Goal: Task Accomplishment & Management: Manage account settings

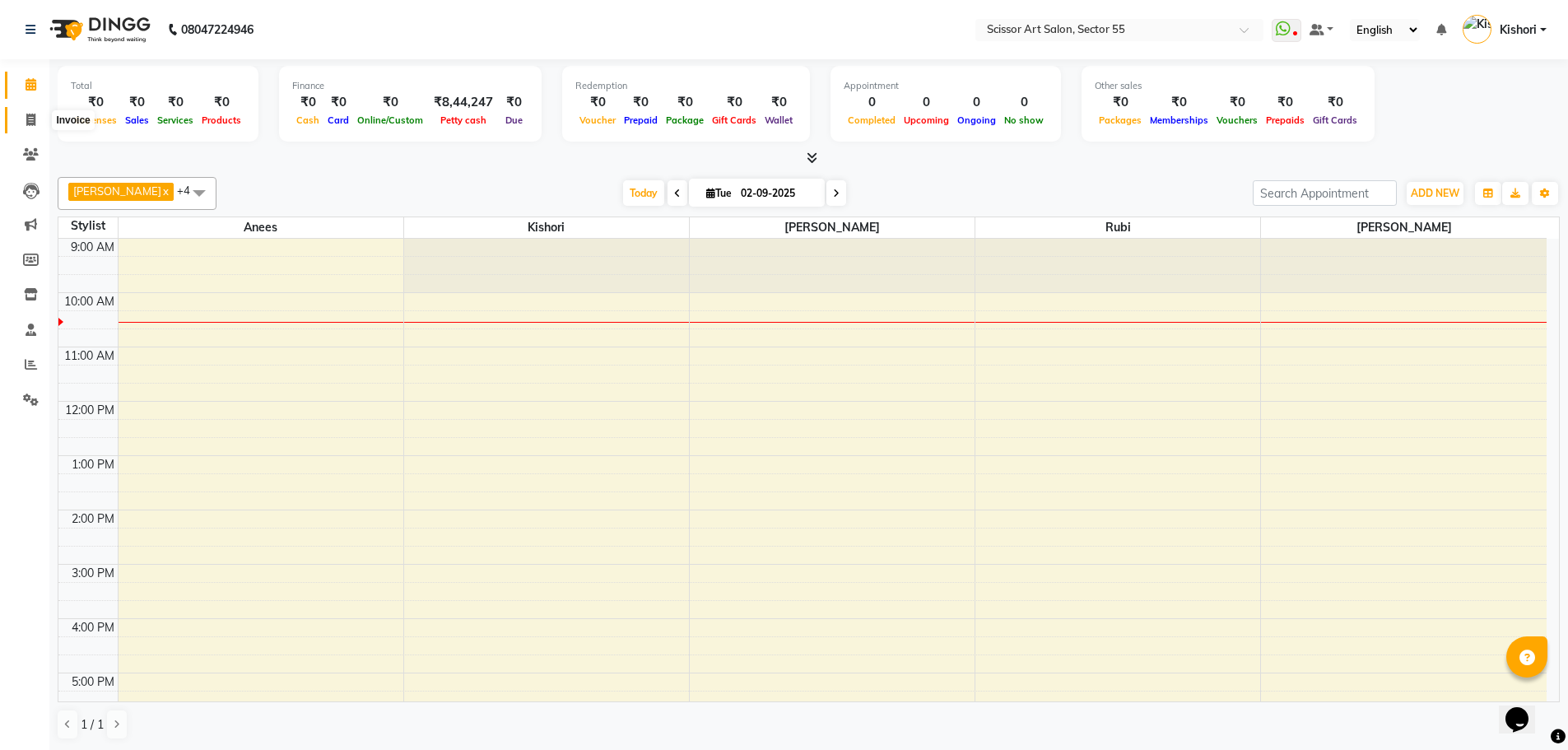
click at [29, 122] on icon at bounding box center [31, 120] width 9 height 12
select select "4753"
select select "service"
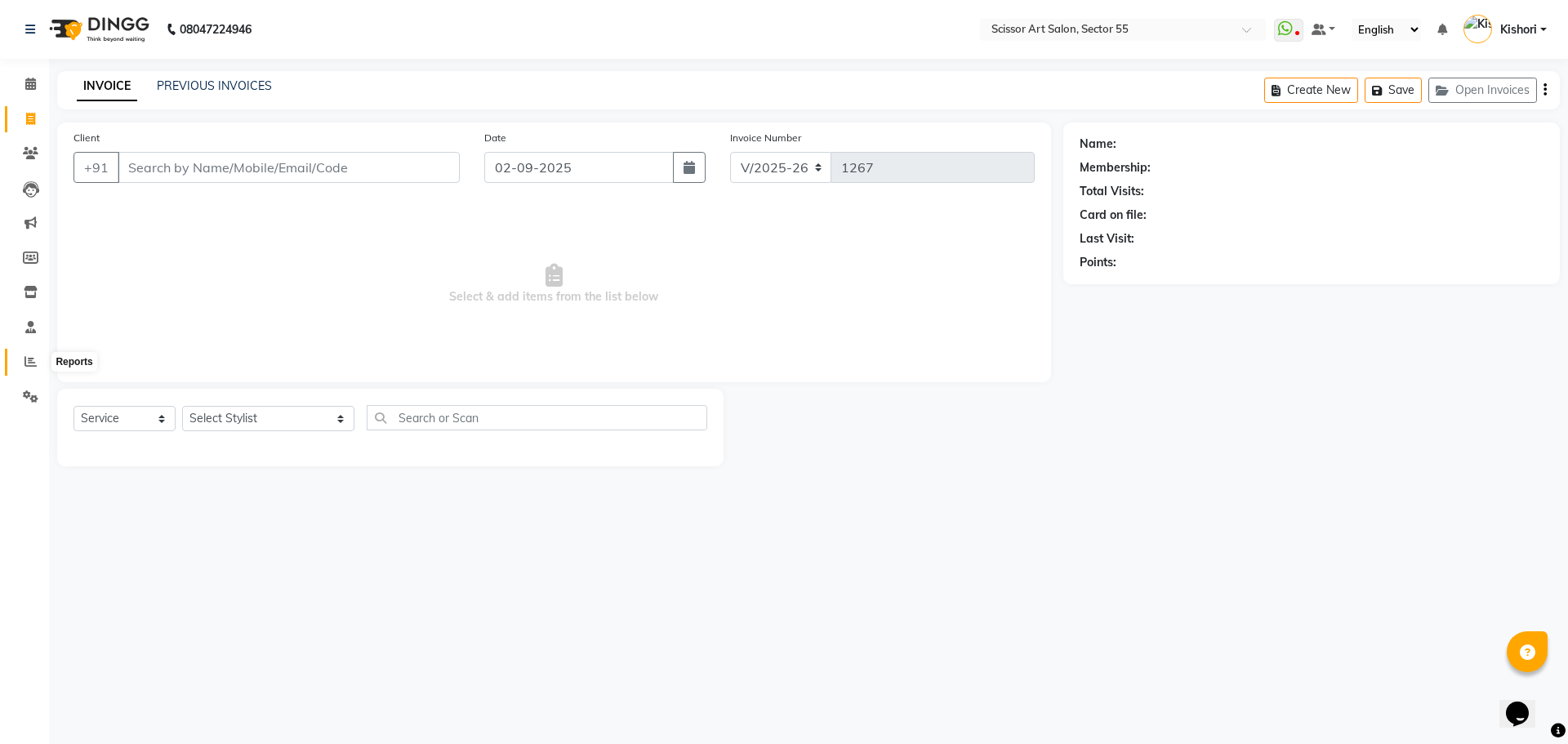
click at [26, 361] on icon at bounding box center [31, 361] width 12 height 12
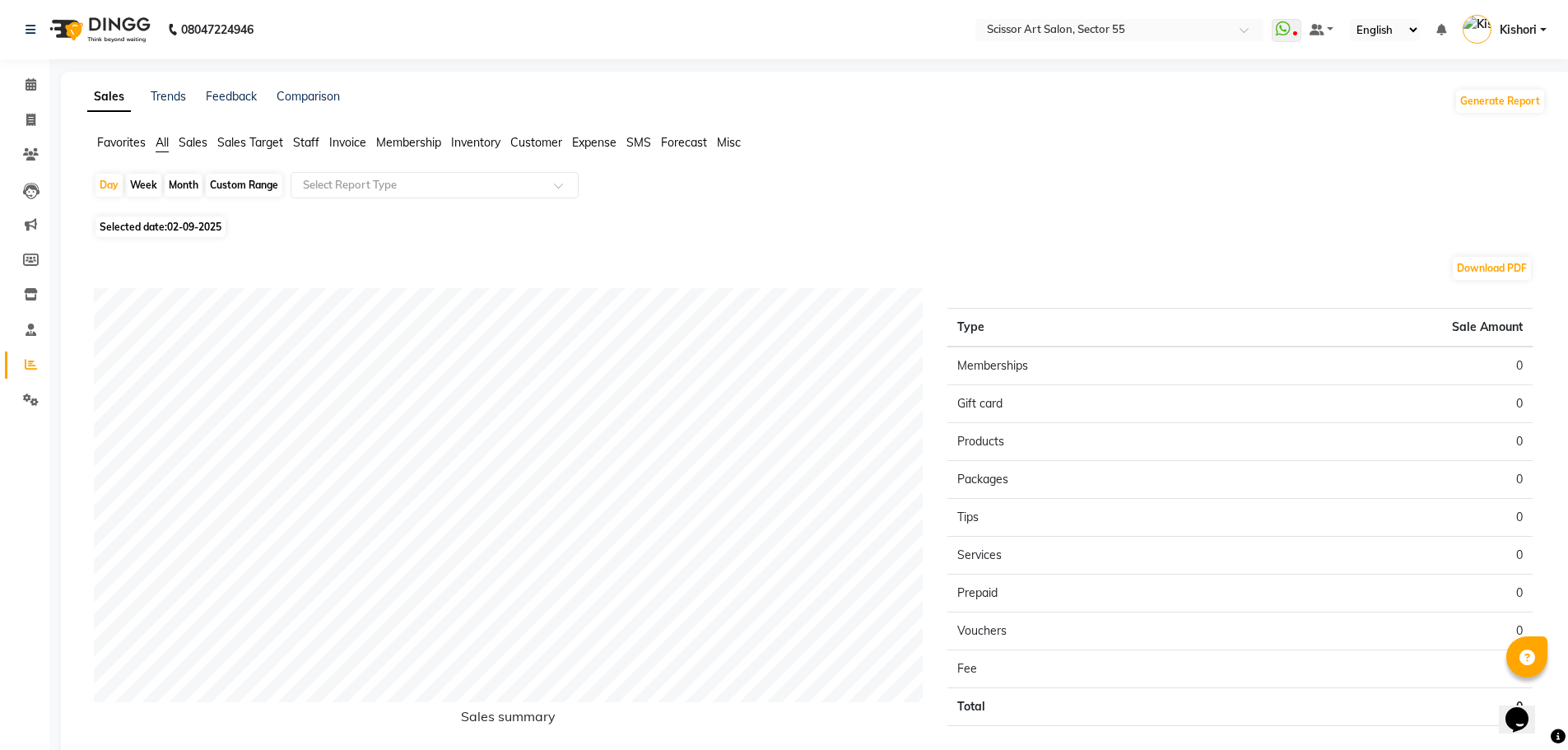
click at [207, 138] on span "Sales" at bounding box center [192, 142] width 28 height 15
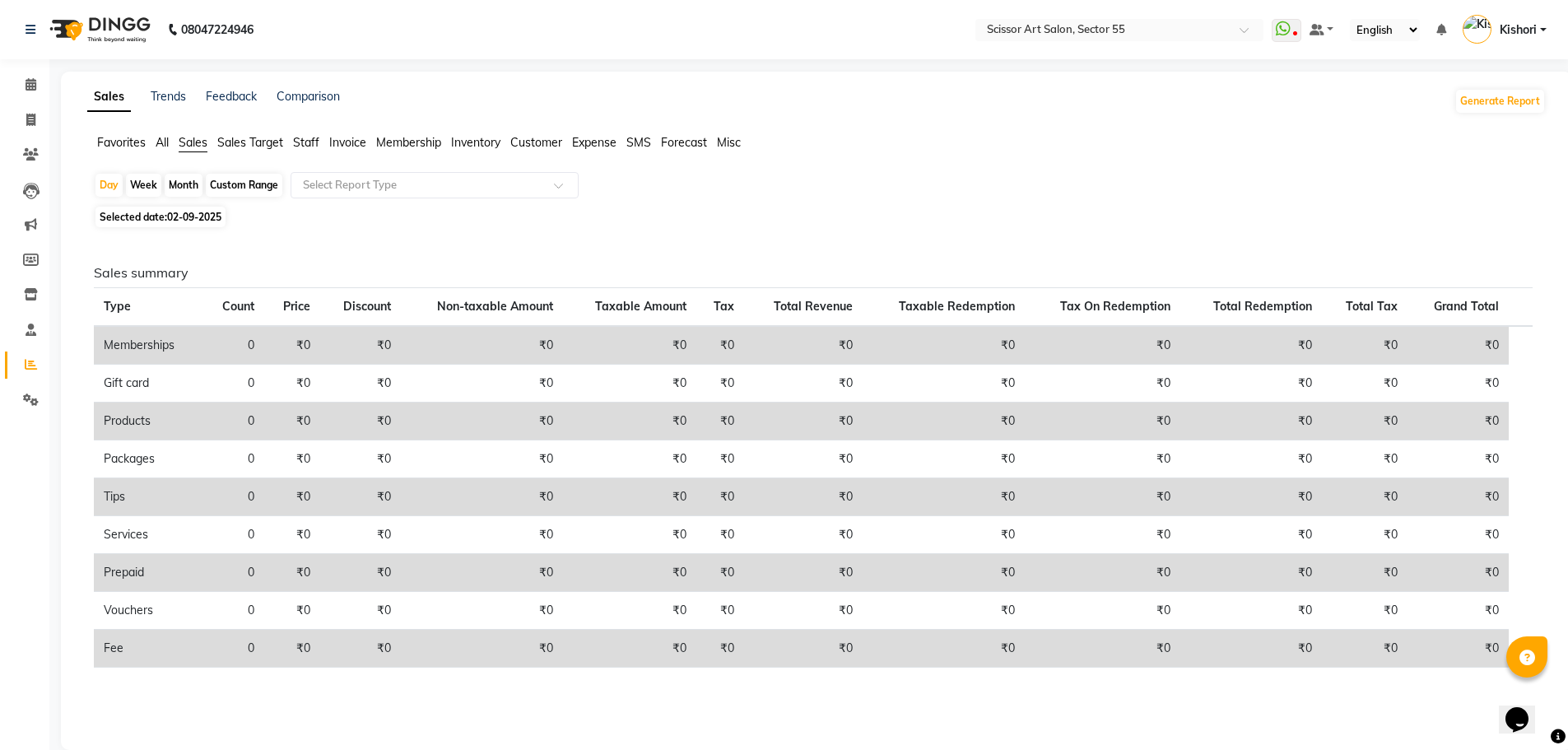
click at [187, 178] on div "Month" at bounding box center [184, 184] width 38 height 23
select select "9"
select select "2025"
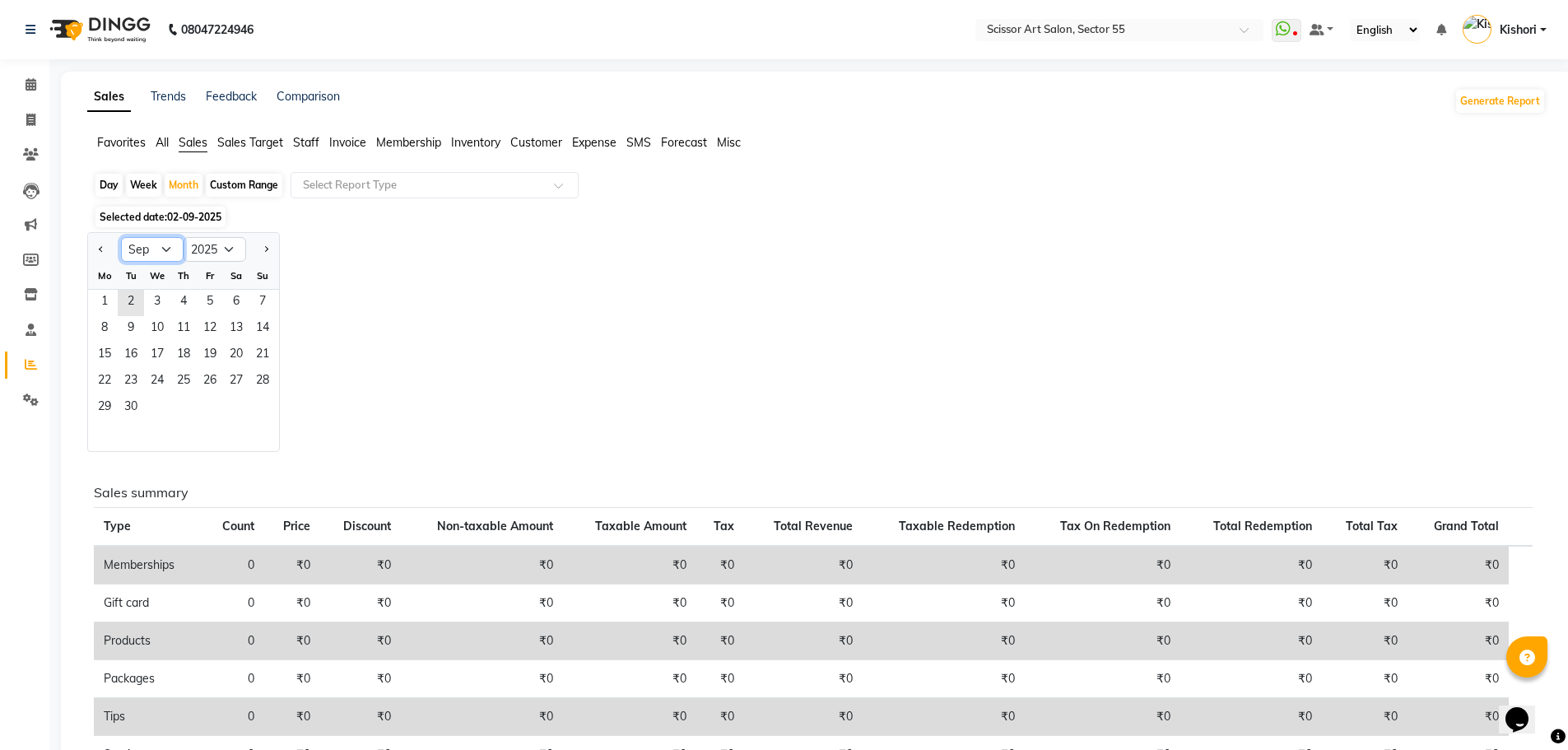
click at [170, 247] on select "Jan Feb Mar Apr May Jun [DATE] Aug Sep Oct Nov Dec" at bounding box center [152, 249] width 63 height 25
select select "8"
click at [121, 237] on select "Jan Feb Mar Apr May Jun [DATE] Aug Sep Oct Nov Dec" at bounding box center [152, 249] width 63 height 25
click at [219, 299] on span "1" at bounding box center [210, 303] width 27 height 27
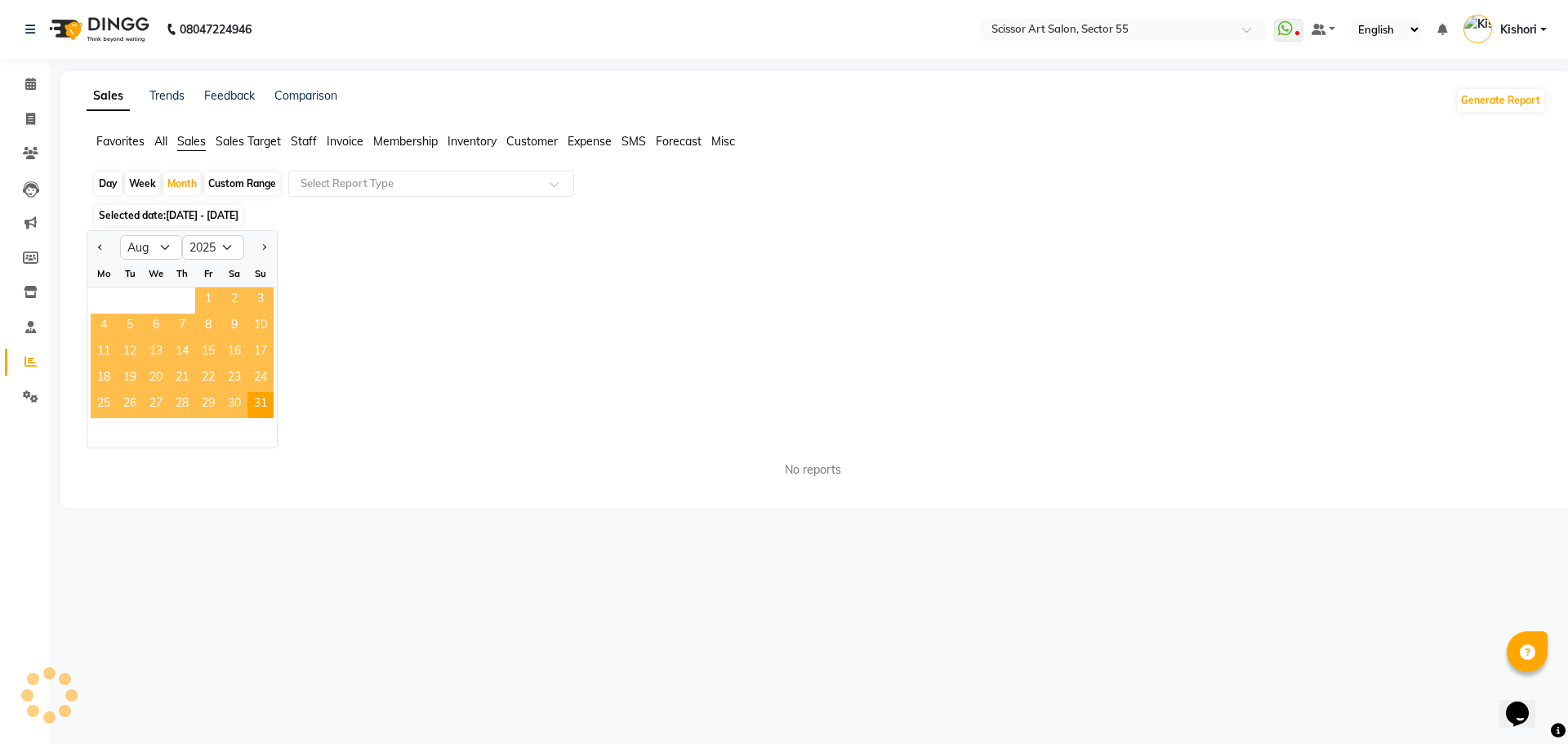
click at [217, 297] on span "1" at bounding box center [208, 300] width 27 height 27
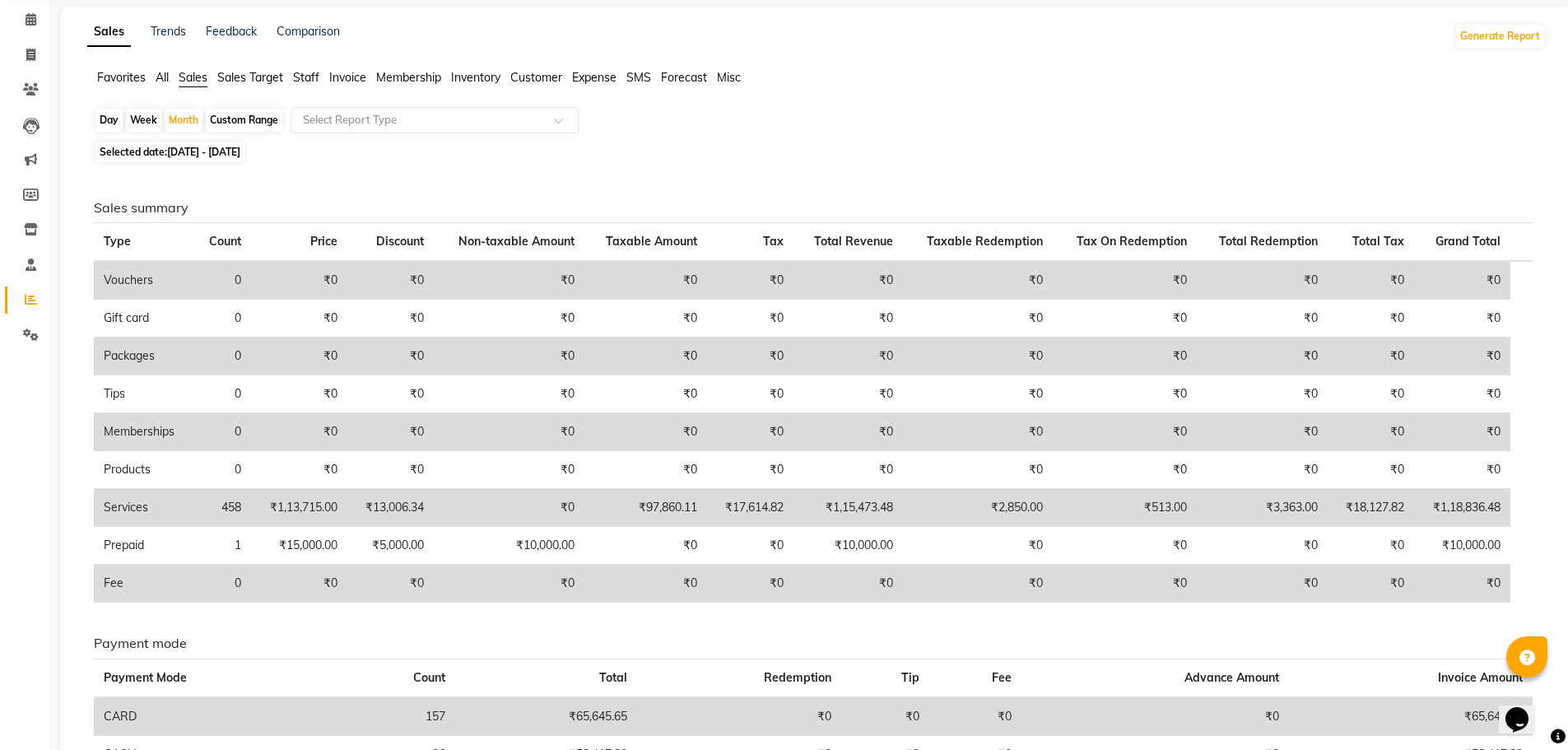
scroll to position [19, 0]
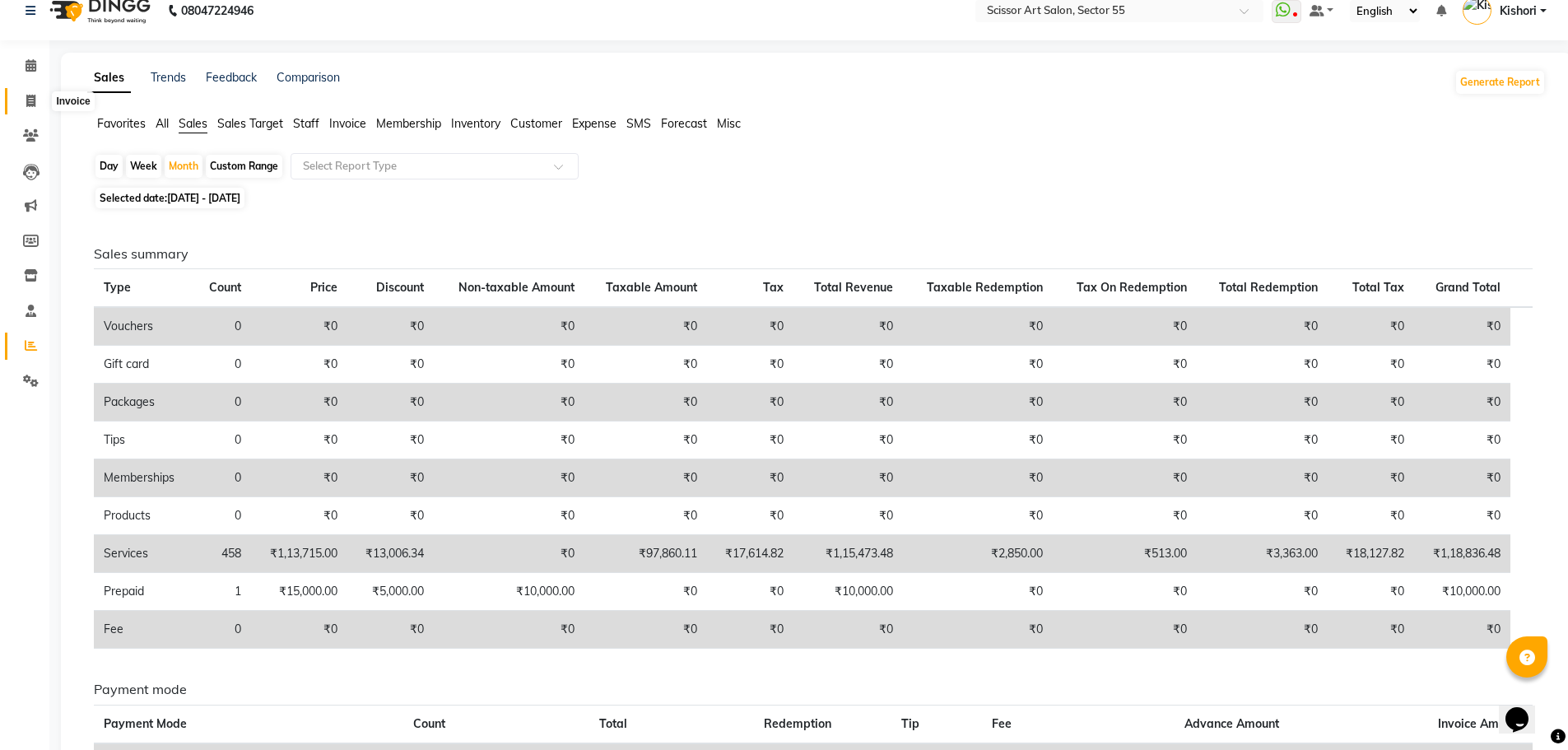
click at [34, 106] on icon at bounding box center [31, 101] width 9 height 12
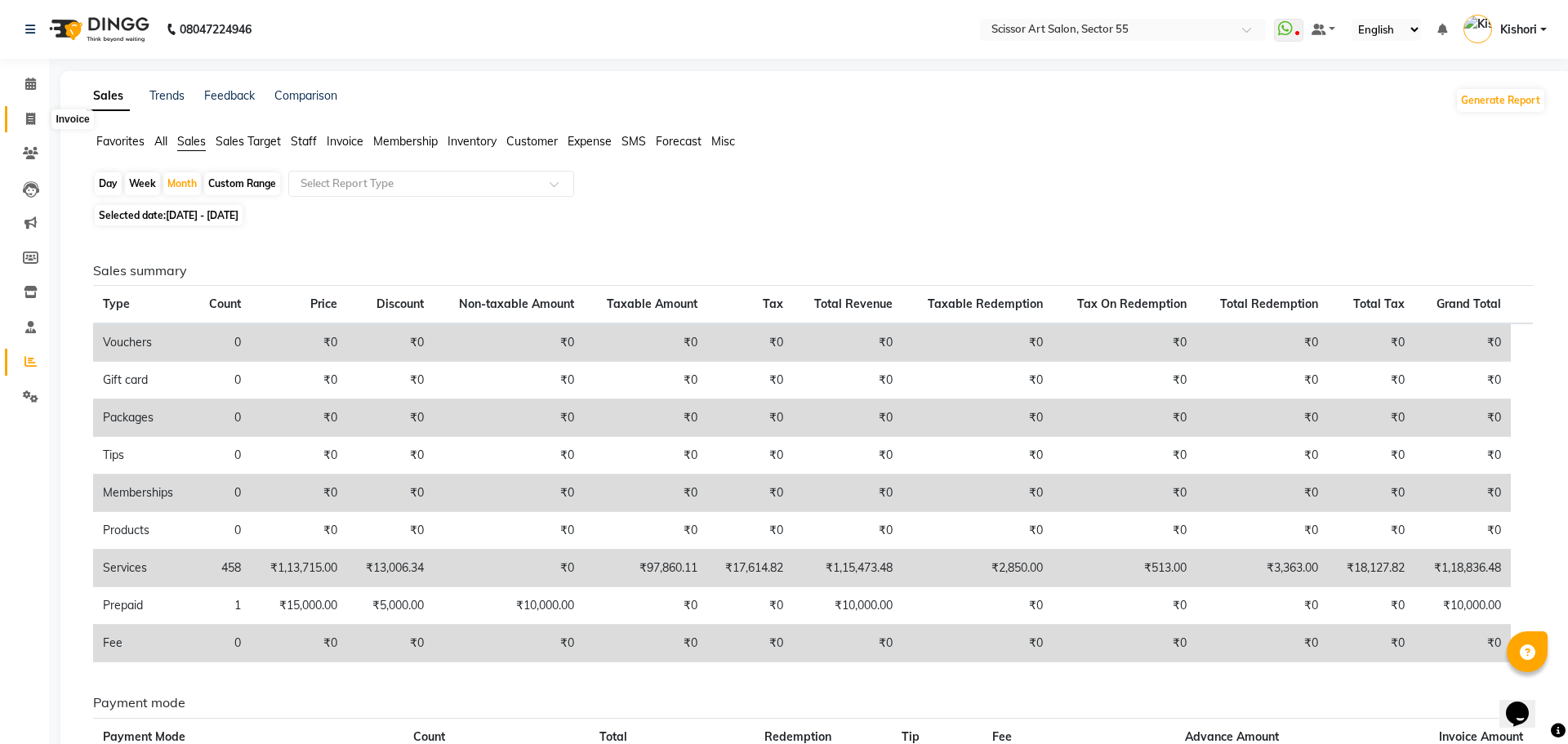
select select "4753"
select select "service"
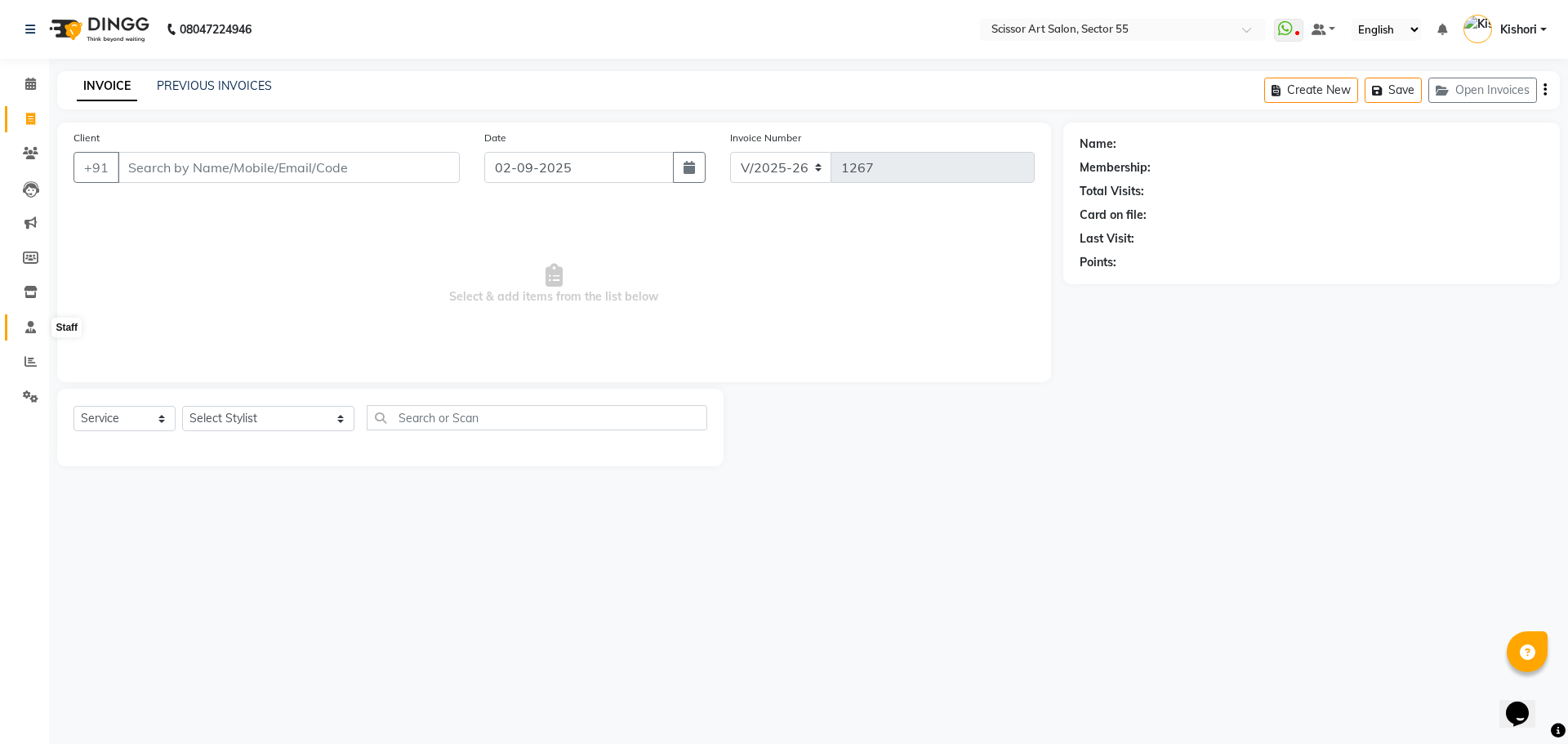
click at [27, 326] on icon at bounding box center [31, 327] width 10 height 12
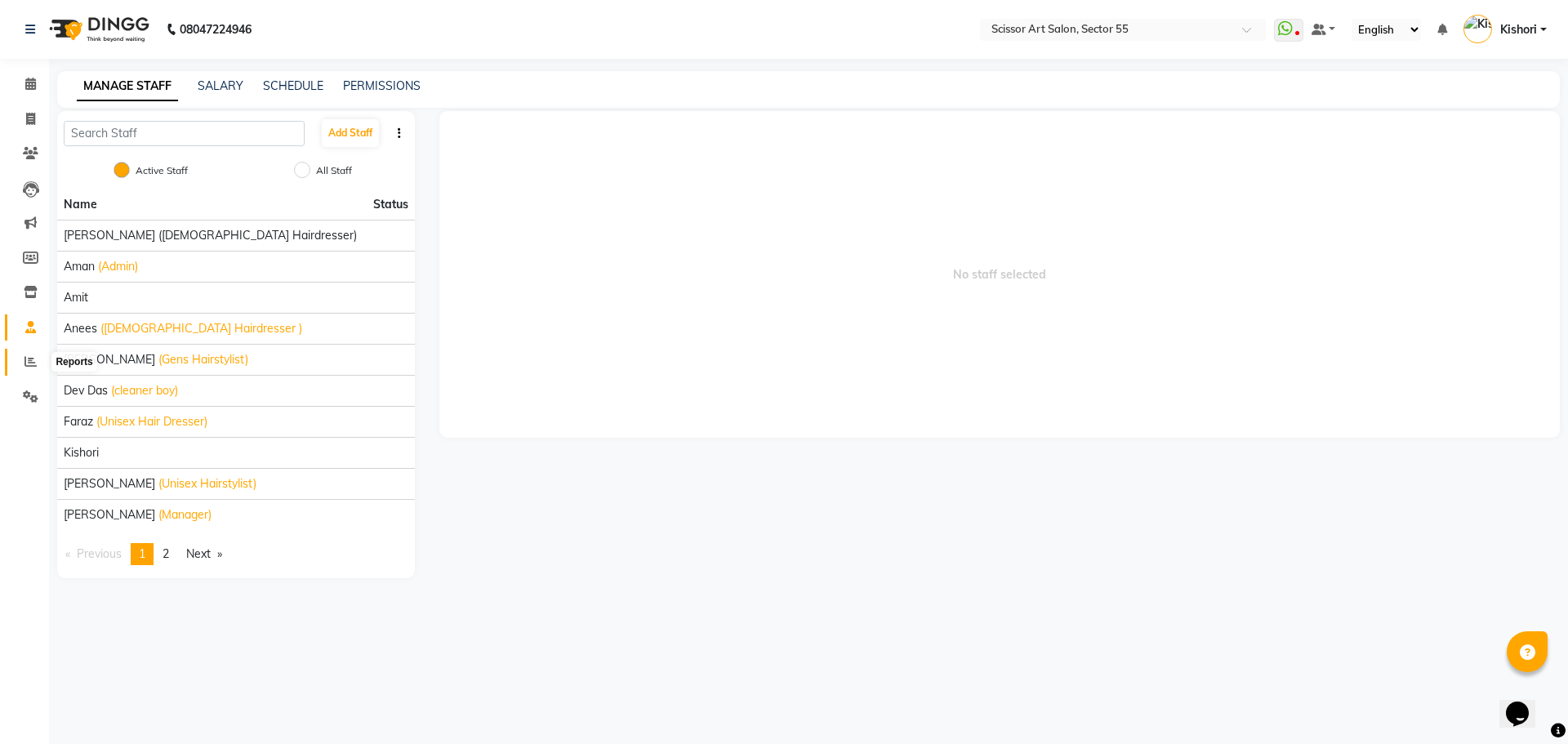
click at [32, 367] on icon at bounding box center [31, 361] width 12 height 12
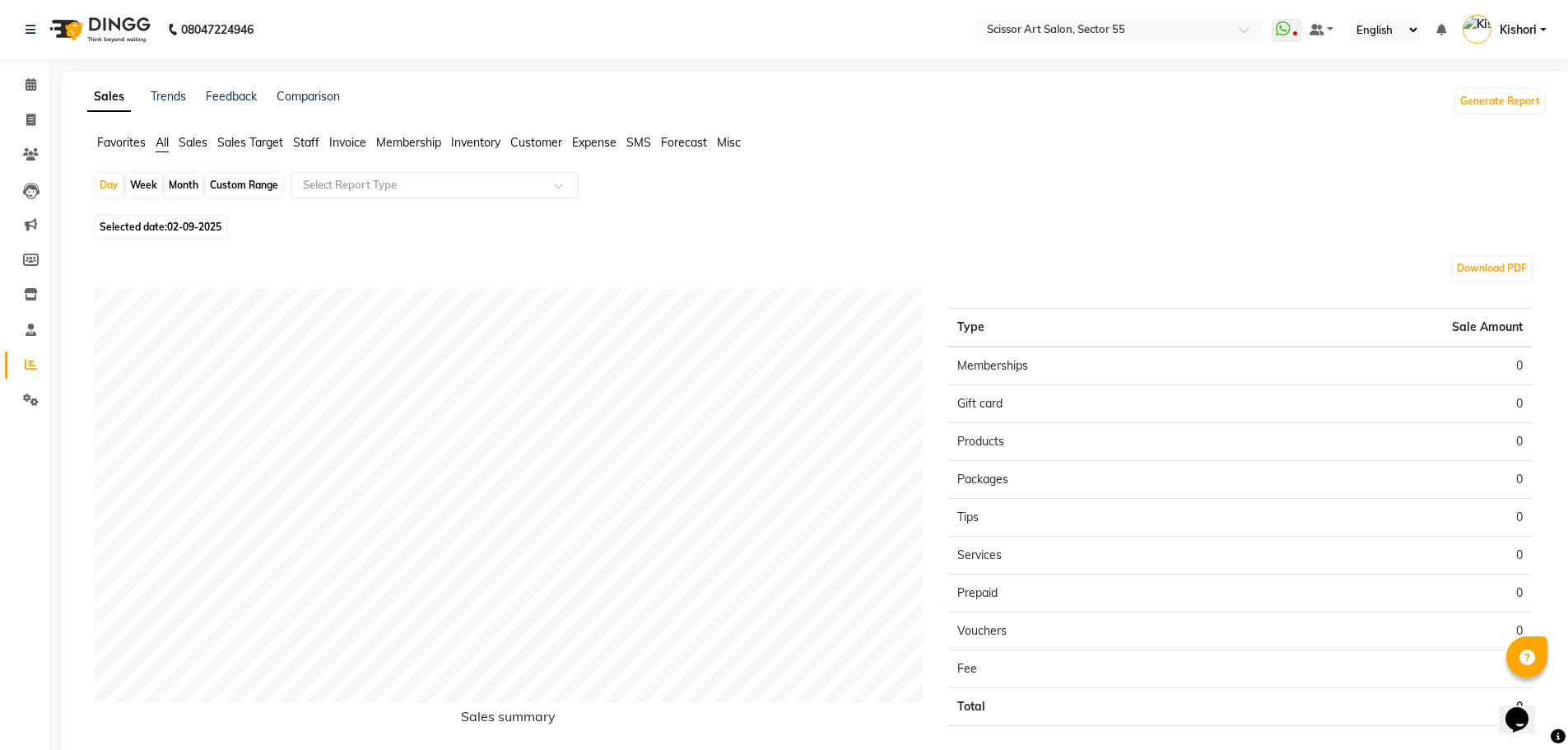
click at [316, 143] on span "Staff" at bounding box center [306, 142] width 27 height 15
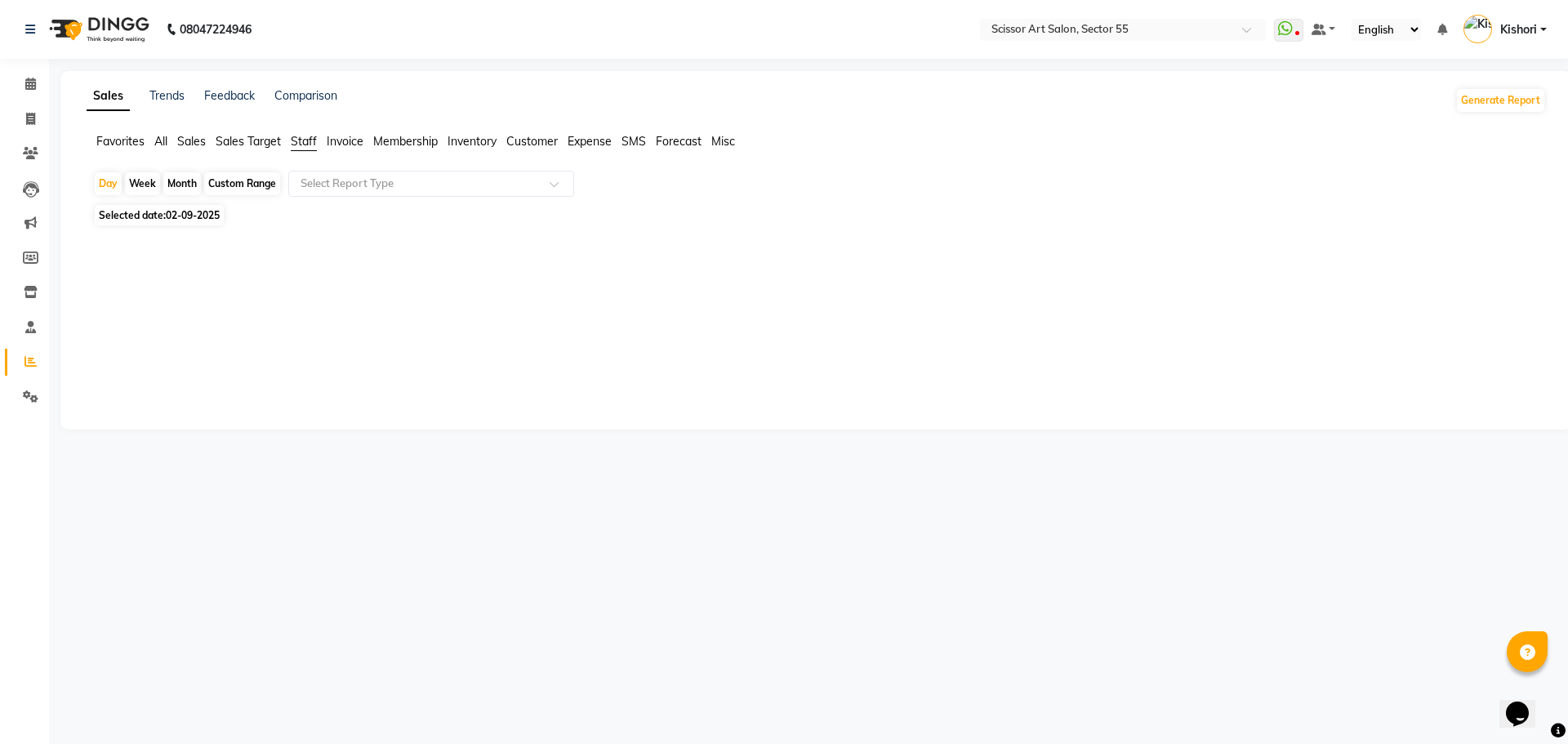
click at [178, 186] on div "Month" at bounding box center [182, 183] width 38 height 23
select select "9"
select select "2025"
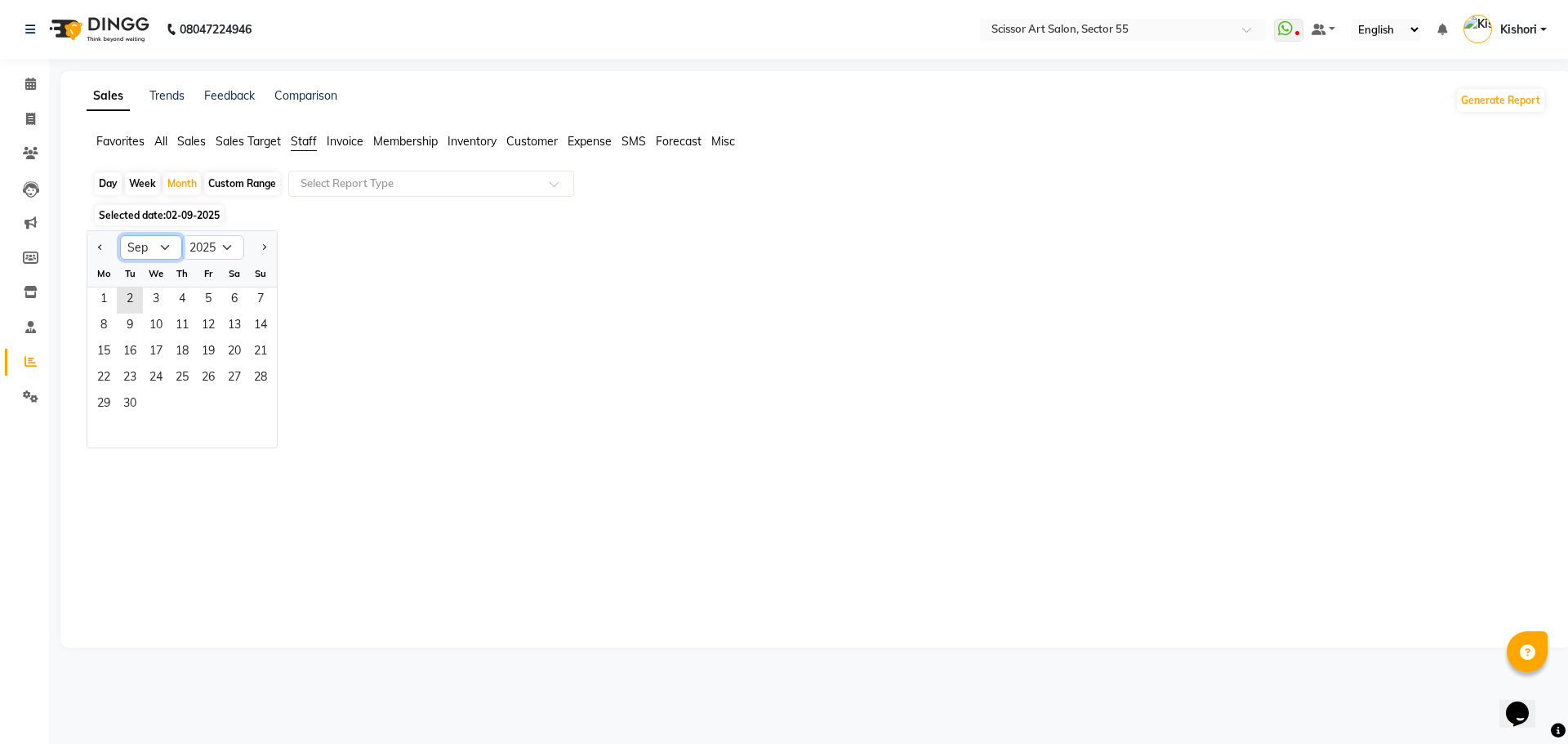
click at [157, 245] on select "Jan Feb Mar Apr May Jun [DATE] Aug Sep Oct Nov Dec" at bounding box center [151, 247] width 62 height 25
select select "8"
click at [120, 235] on select "Jan Feb Mar Apr May Jun [DATE] Aug Sep Oct Nov Dec" at bounding box center [151, 247] width 62 height 25
click at [216, 300] on span "1" at bounding box center [208, 300] width 27 height 27
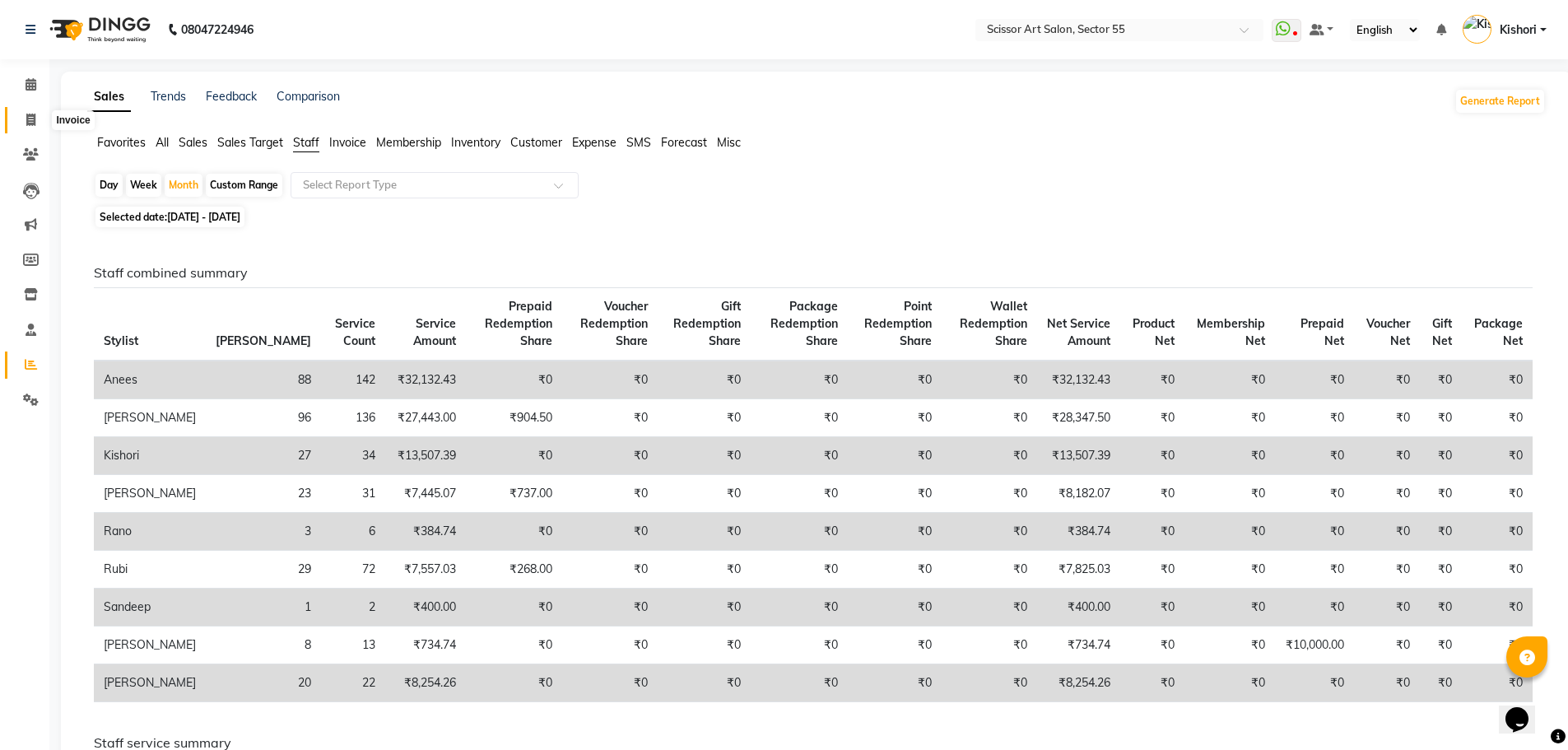
click at [29, 118] on icon at bounding box center [31, 120] width 9 height 12
select select "service"
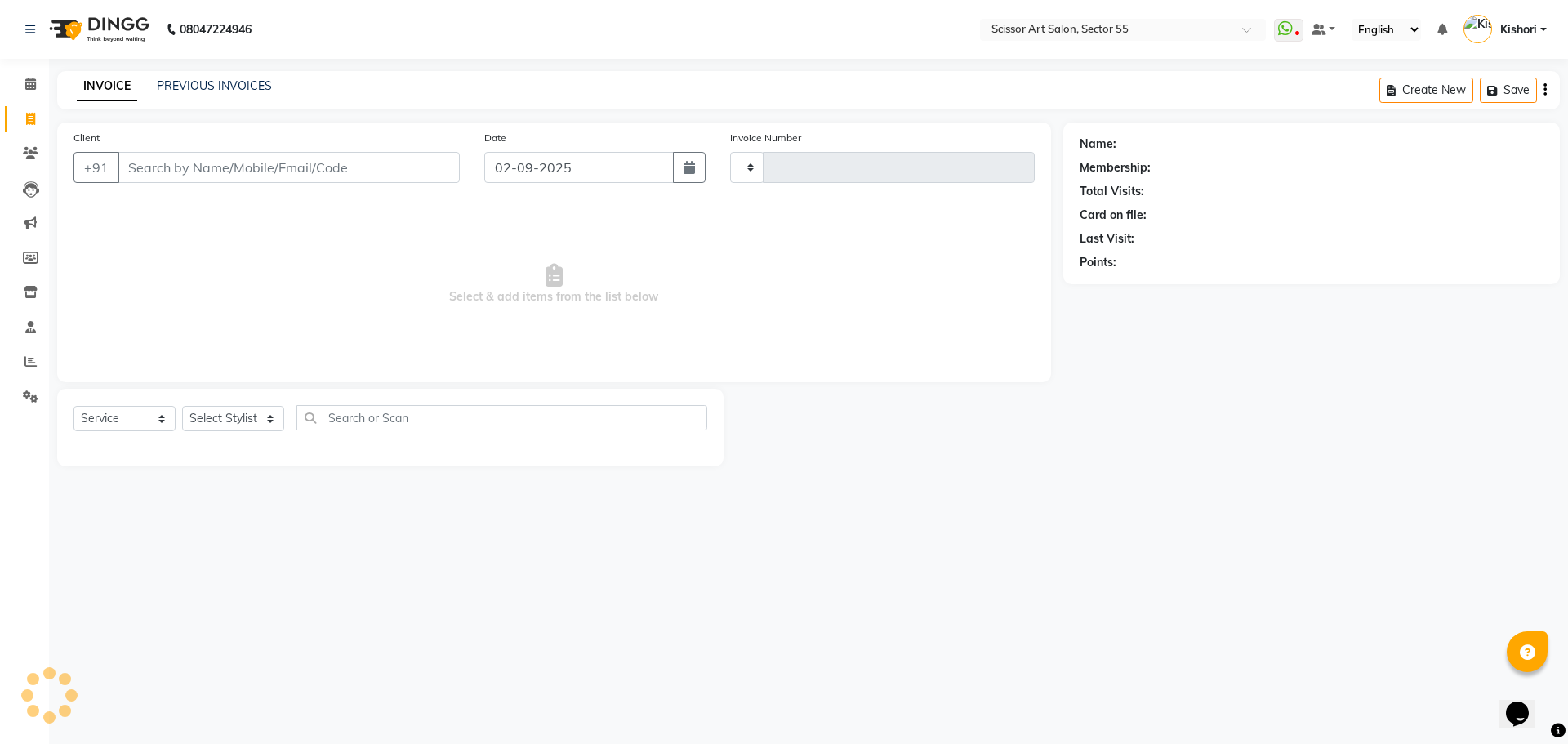
type input "1267"
select select "4753"
click at [31, 362] on icon at bounding box center [31, 361] width 12 height 12
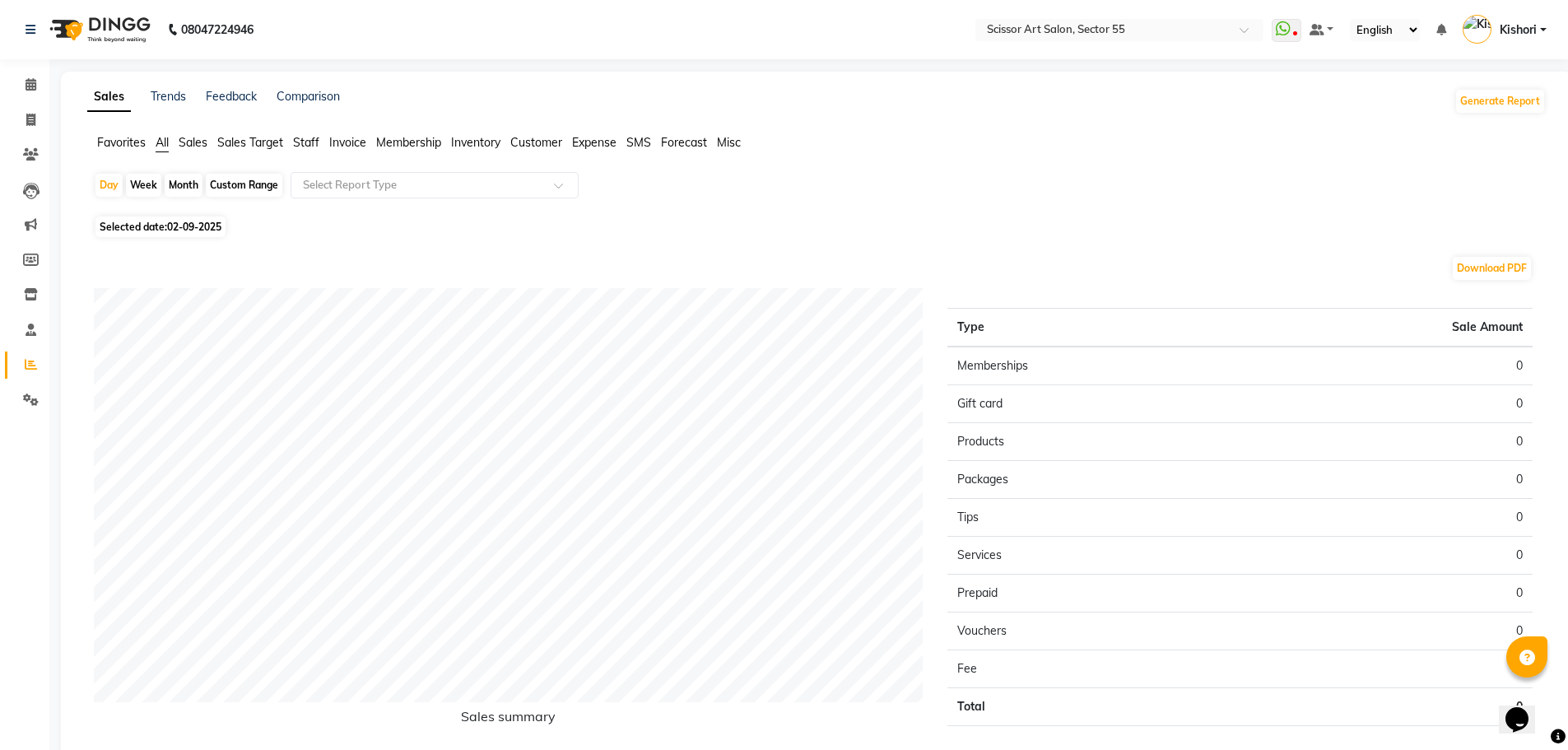
click at [193, 189] on div "Month" at bounding box center [184, 184] width 38 height 23
select select "9"
select select "2025"
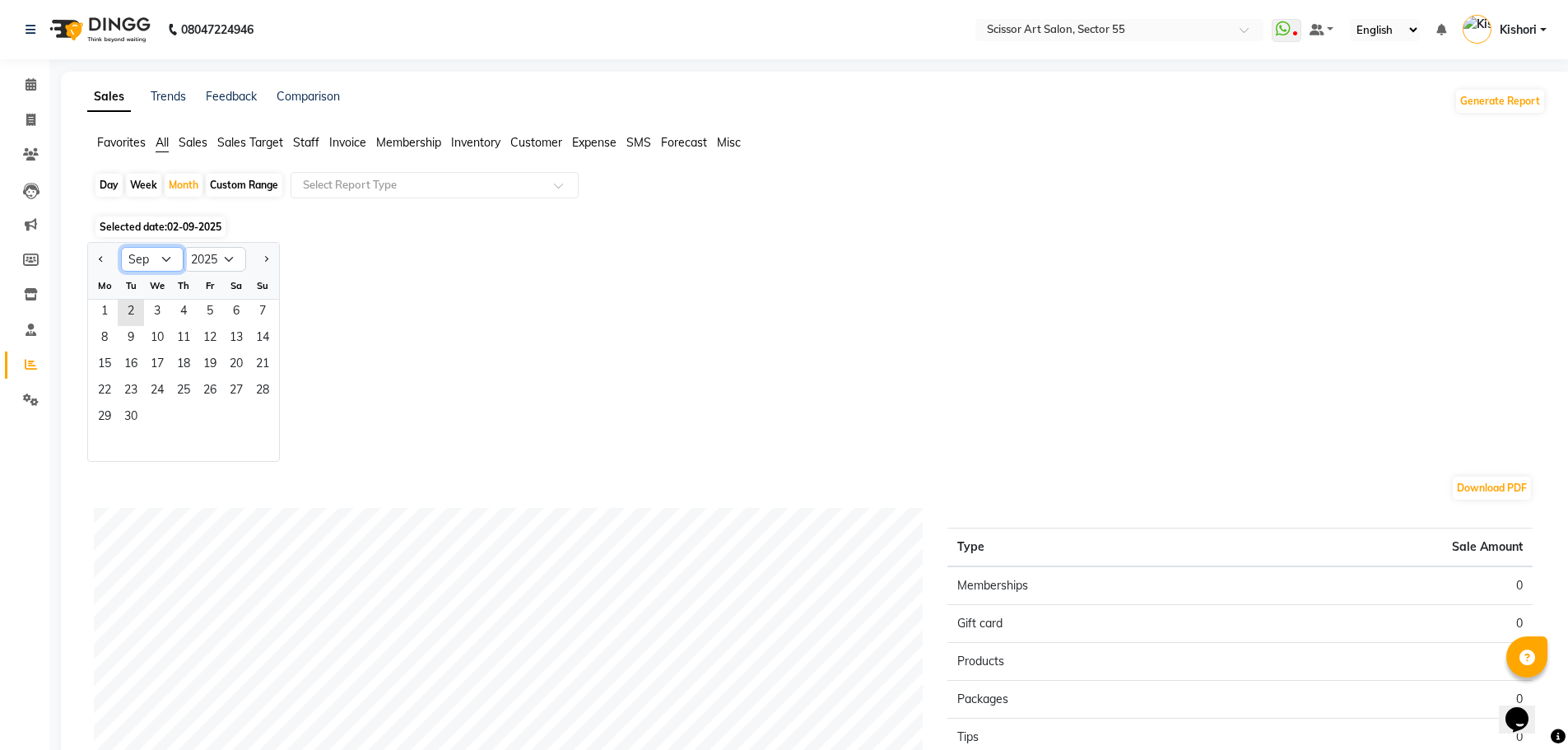
click at [169, 251] on select "Jan Feb Mar Apr May Jun [DATE] Aug Sep Oct Nov Dec" at bounding box center [152, 259] width 63 height 25
select select "7"
click at [121, 247] on select "Jan Feb Mar Apr May Jun [DATE] Aug Sep Oct Nov Dec" at bounding box center [152, 259] width 63 height 25
click at [132, 309] on span "1" at bounding box center [131, 312] width 27 height 27
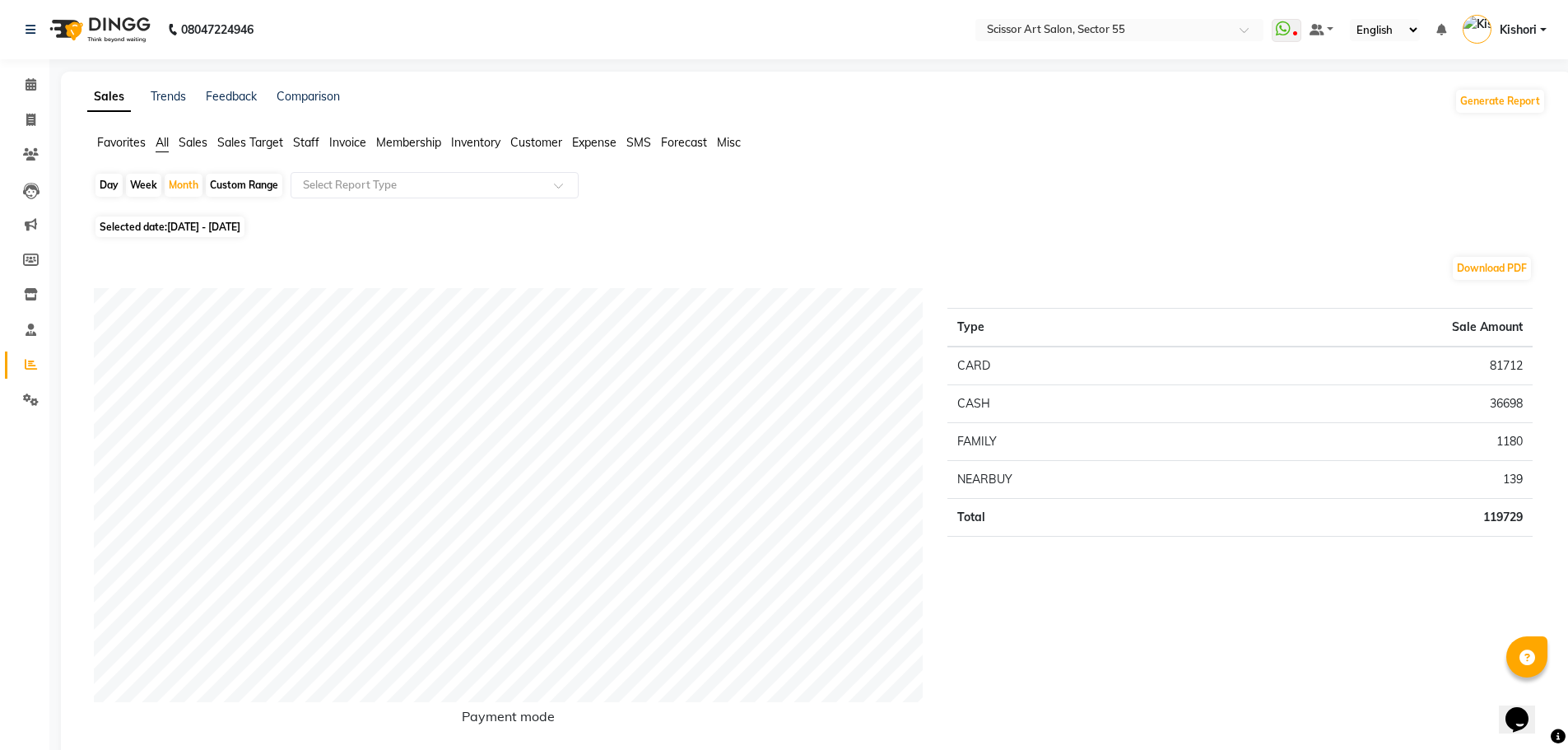
click at [198, 147] on span "Sales" at bounding box center [192, 142] width 28 height 15
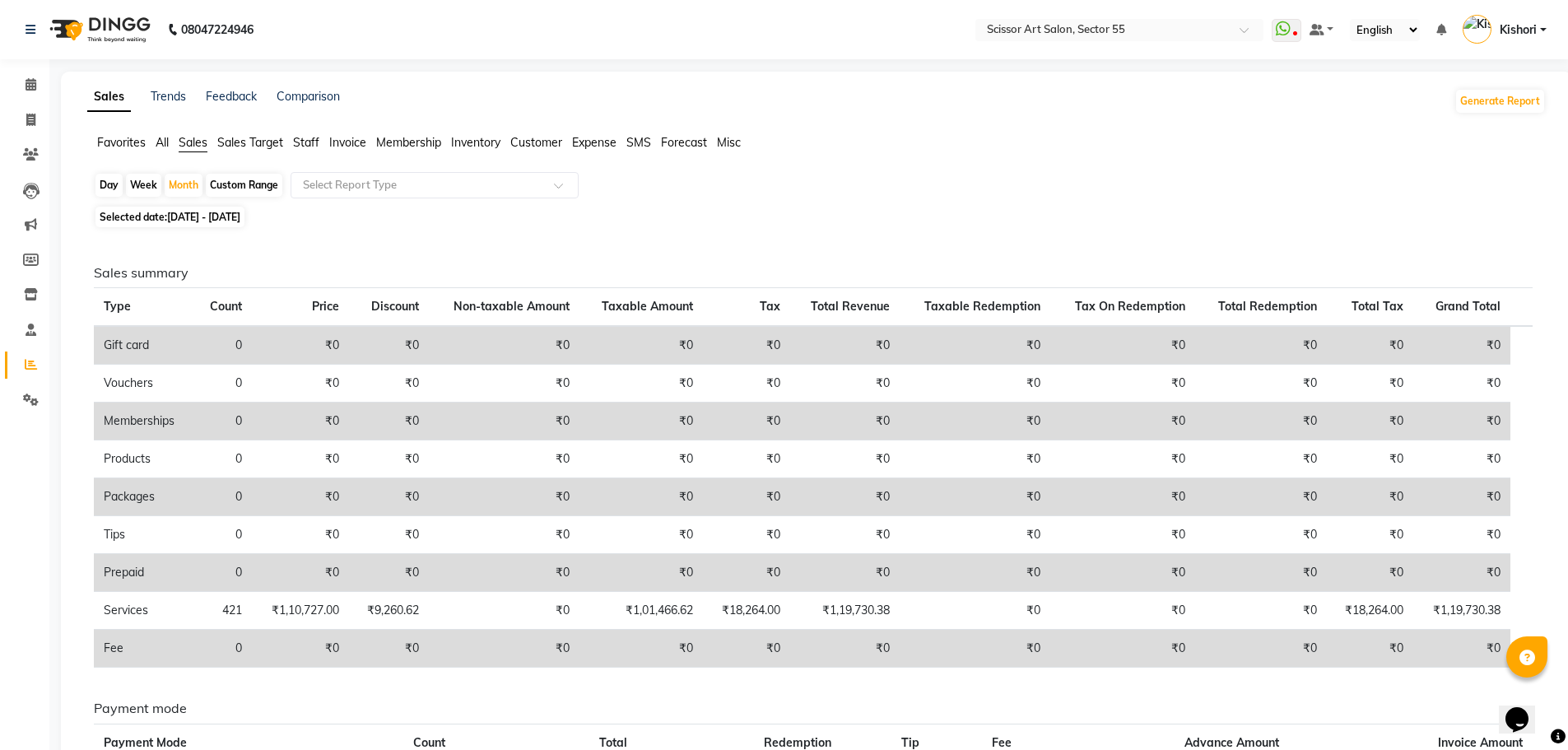
click at [161, 218] on span "Selected date: [DATE] - [DATE]" at bounding box center [170, 217] width 149 height 21
select select "7"
select select "2025"
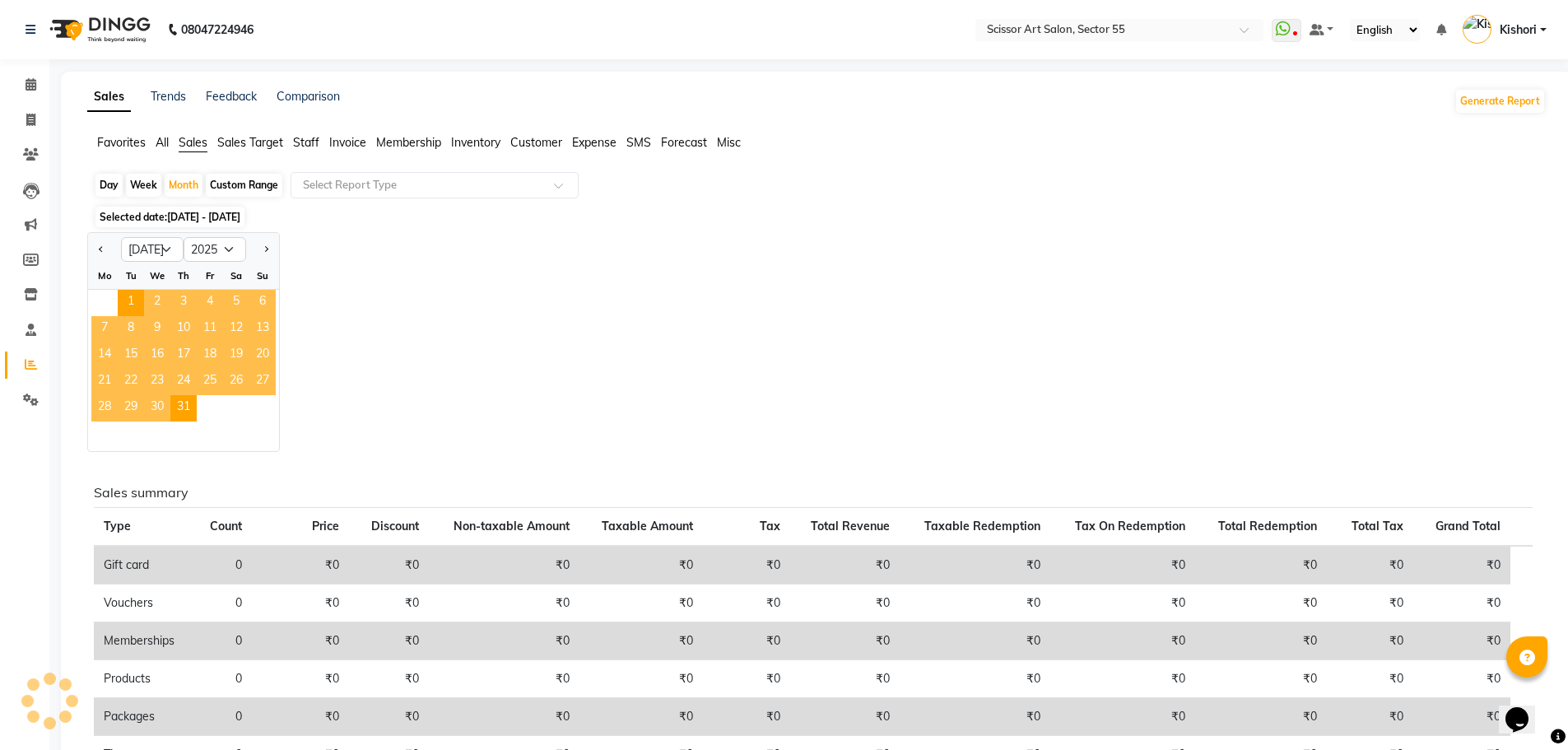
click at [1100, 352] on div "Jan Feb Mar Apr May Jun [DATE] Aug Sep Oct Nov [DATE] 2016 2017 2018 2019 2020 …" at bounding box center [816, 341] width 1458 height 220
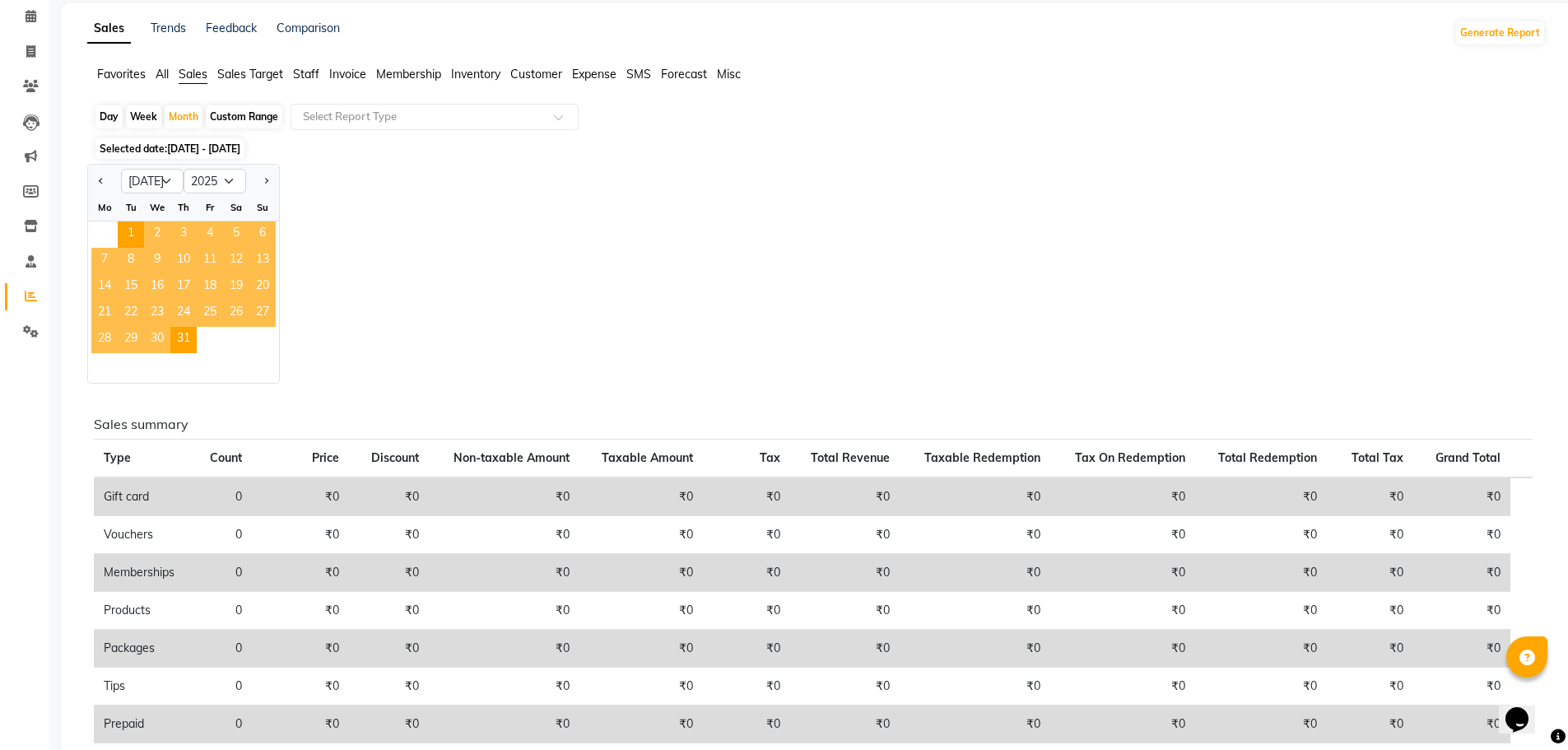
scroll to position [30, 0]
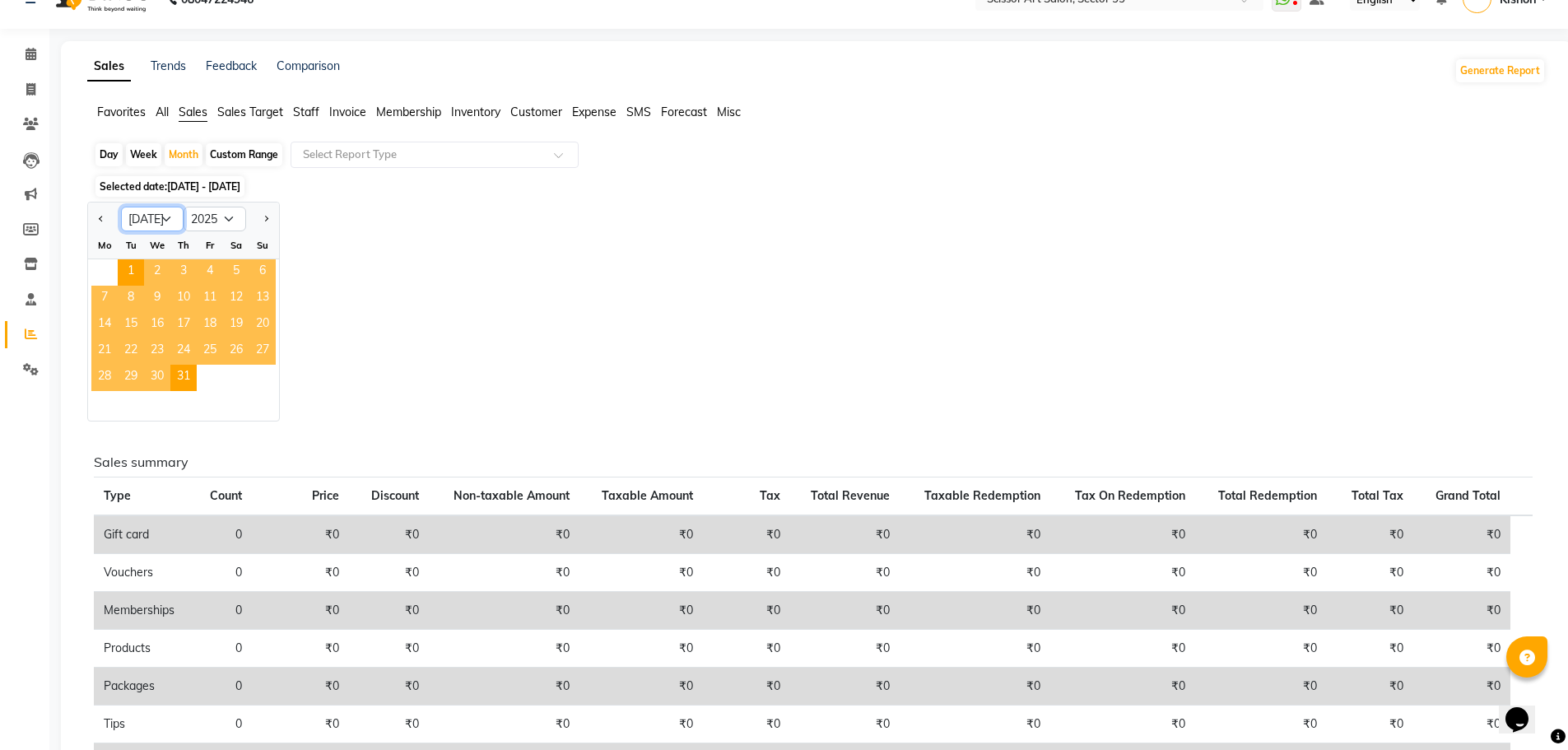
click at [166, 216] on select "Jan Feb Mar Apr May Jun [DATE] Aug Sep Oct Nov Dec" at bounding box center [152, 219] width 63 height 25
select select "8"
click at [121, 207] on select "Jan Feb Mar Apr May Jun [DATE] Aug Sep Oct Nov Dec" at bounding box center [152, 219] width 63 height 25
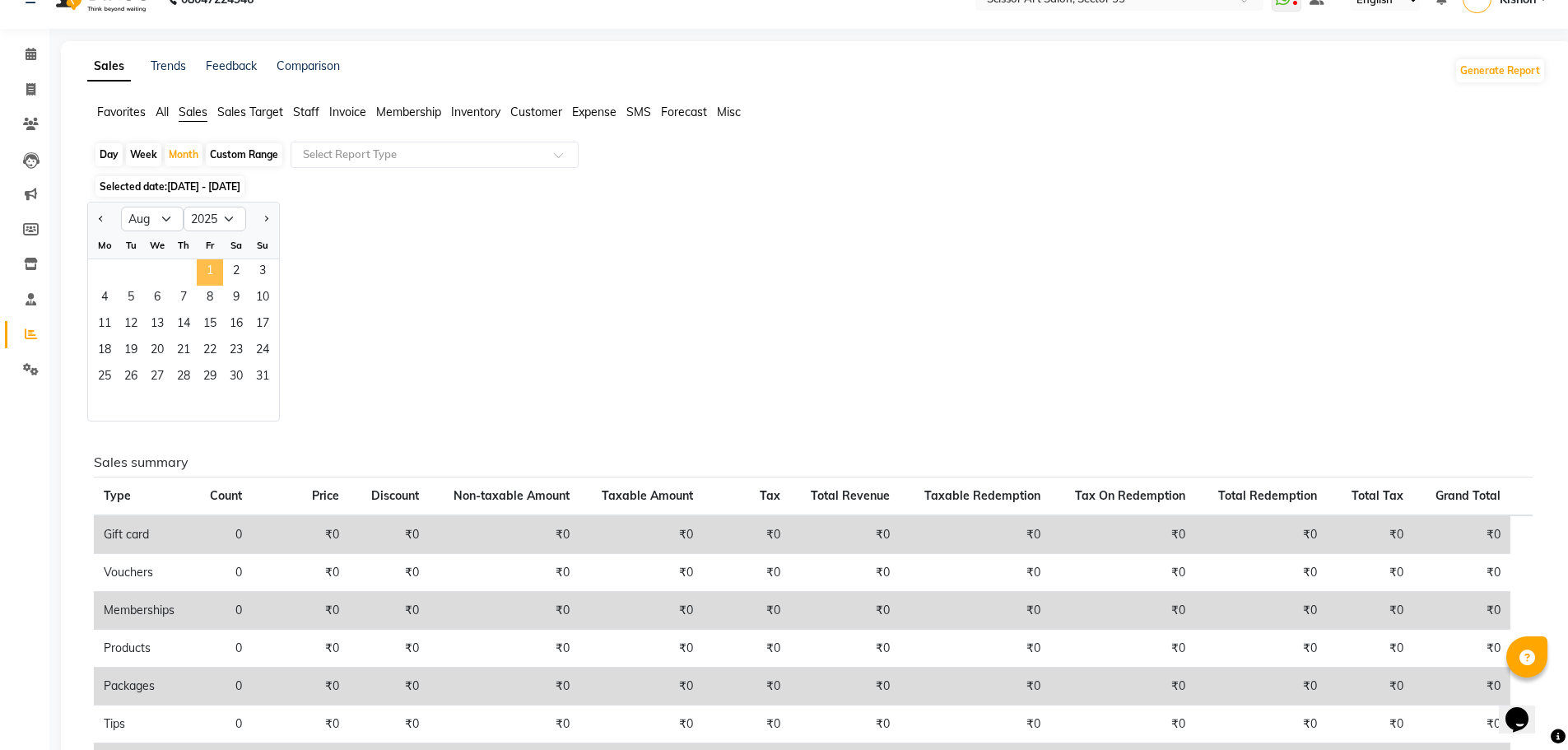
click at [202, 273] on span "1" at bounding box center [210, 272] width 27 height 27
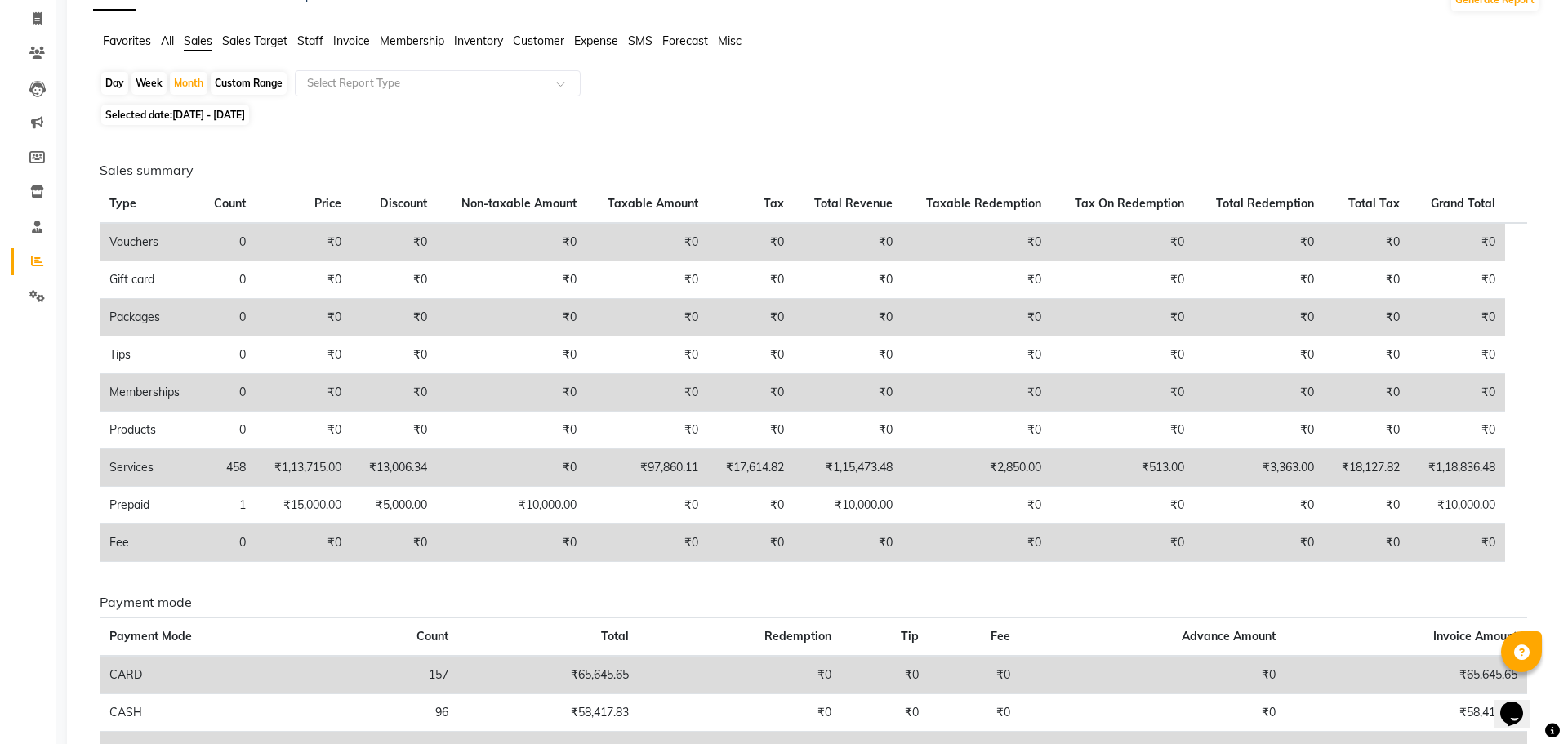
scroll to position [0, 0]
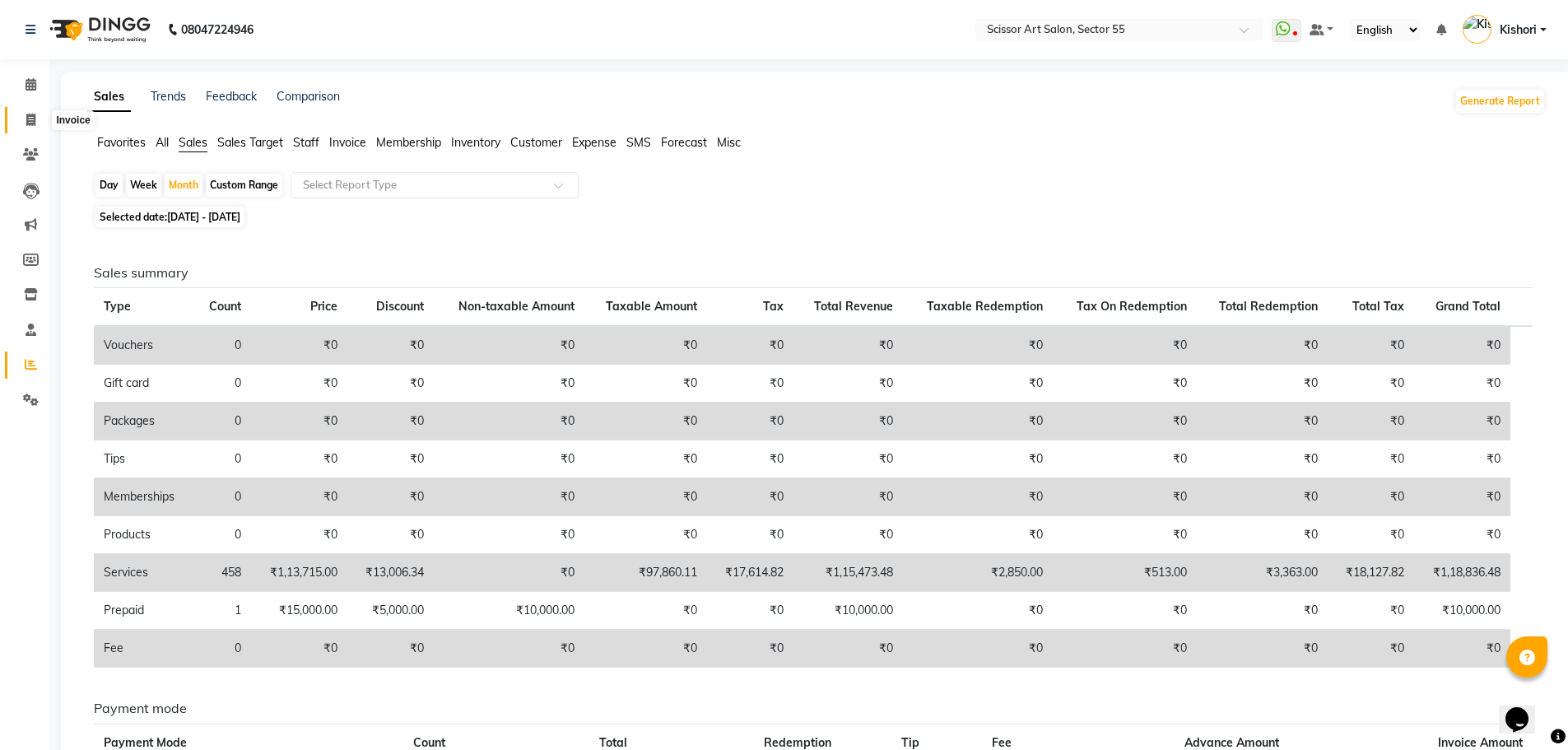
click at [29, 124] on icon at bounding box center [31, 120] width 9 height 12
select select "service"
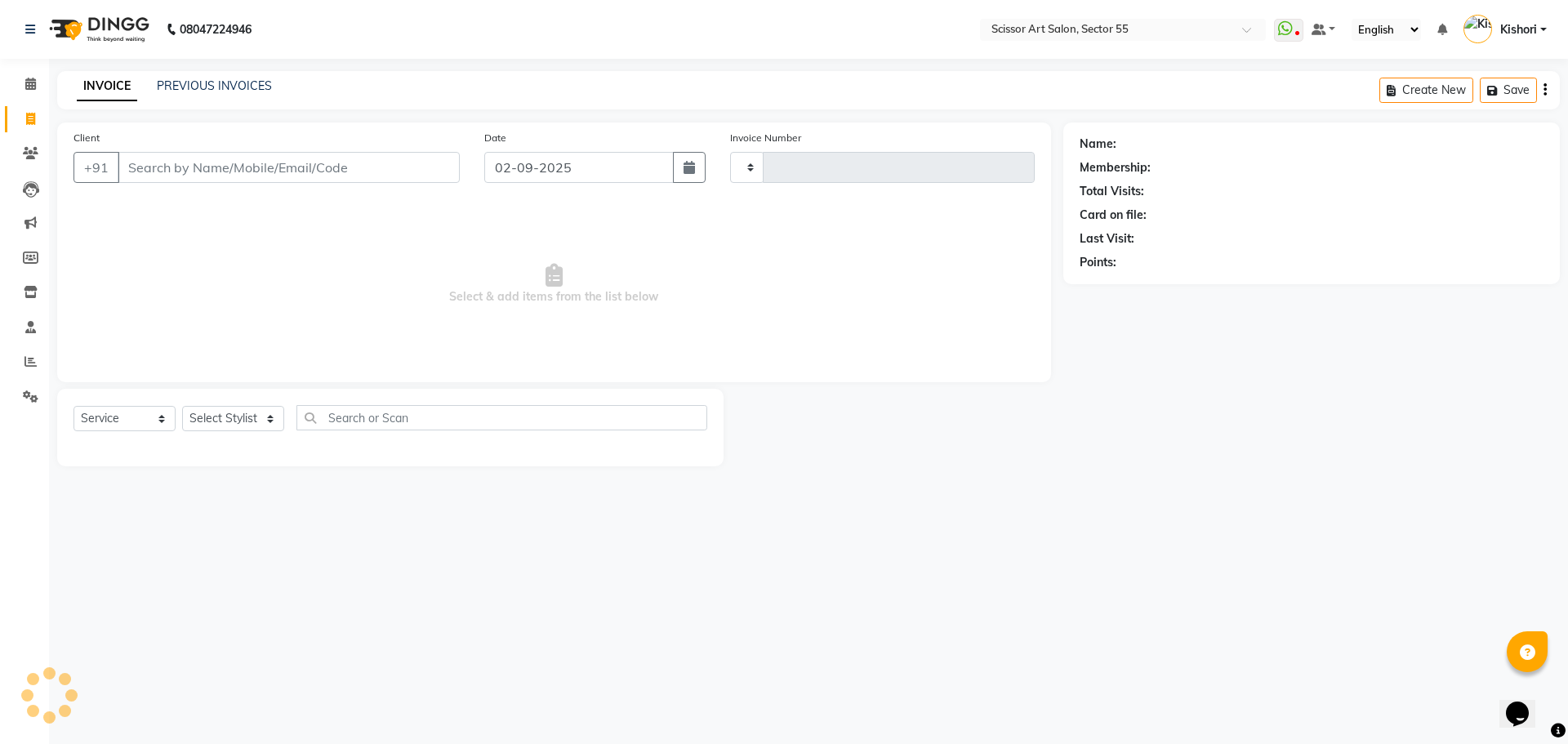
type input "1267"
select select "4753"
click at [27, 396] on icon at bounding box center [31, 396] width 15 height 12
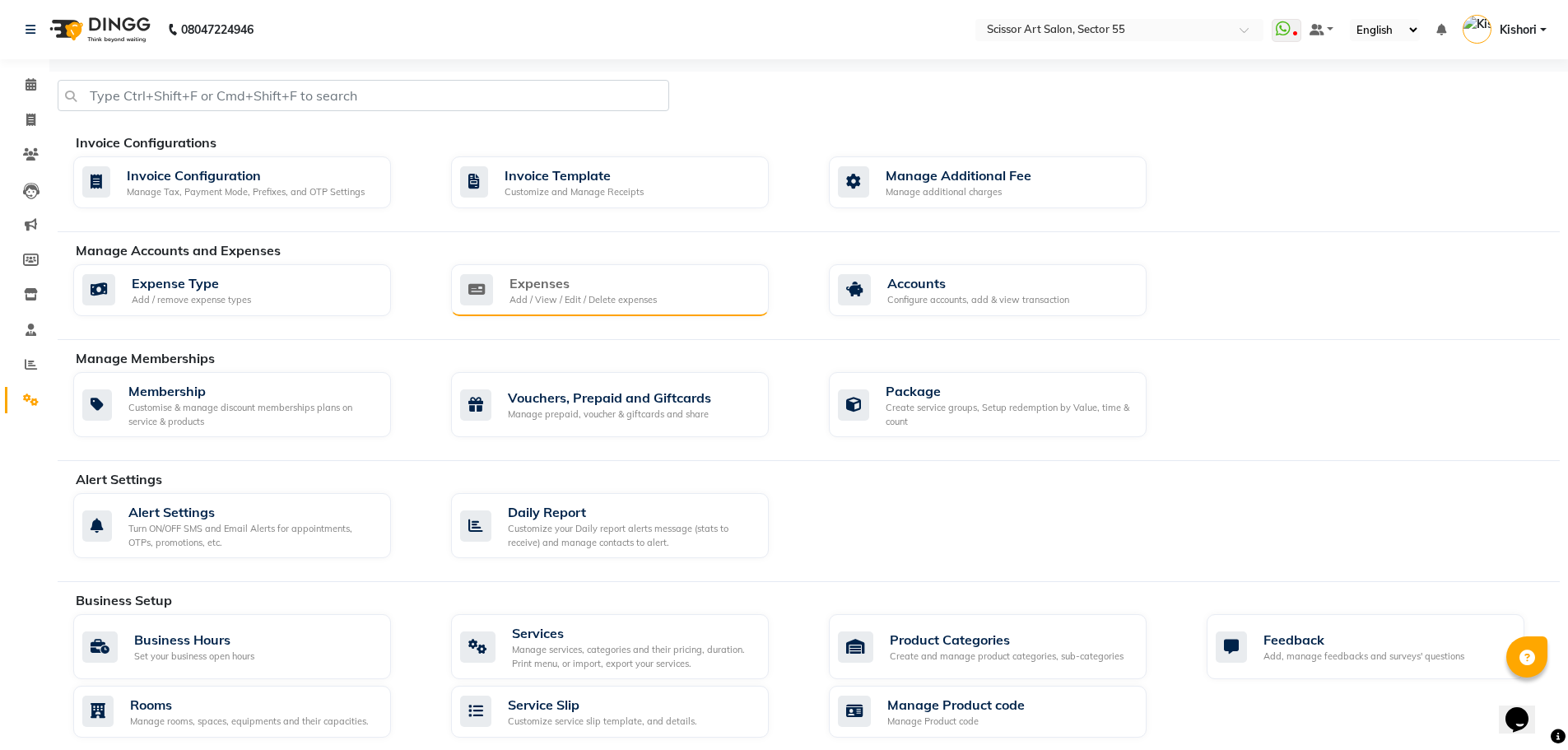
click at [580, 295] on div "Add / View / Edit / Delete expenses" at bounding box center [583, 300] width 147 height 14
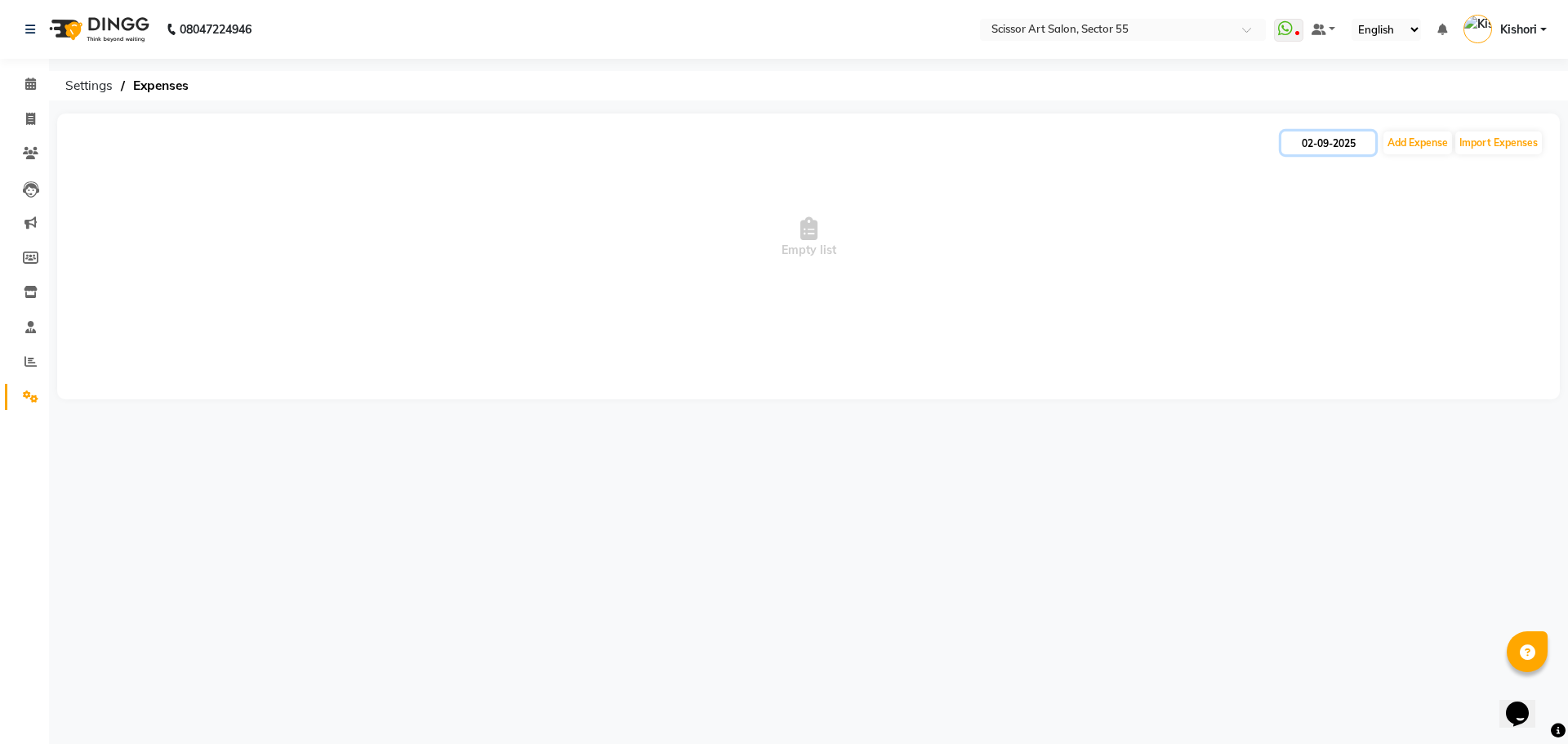
click at [1322, 145] on input "02-09-2025" at bounding box center [1328, 143] width 94 height 23
select select "9"
select select "2025"
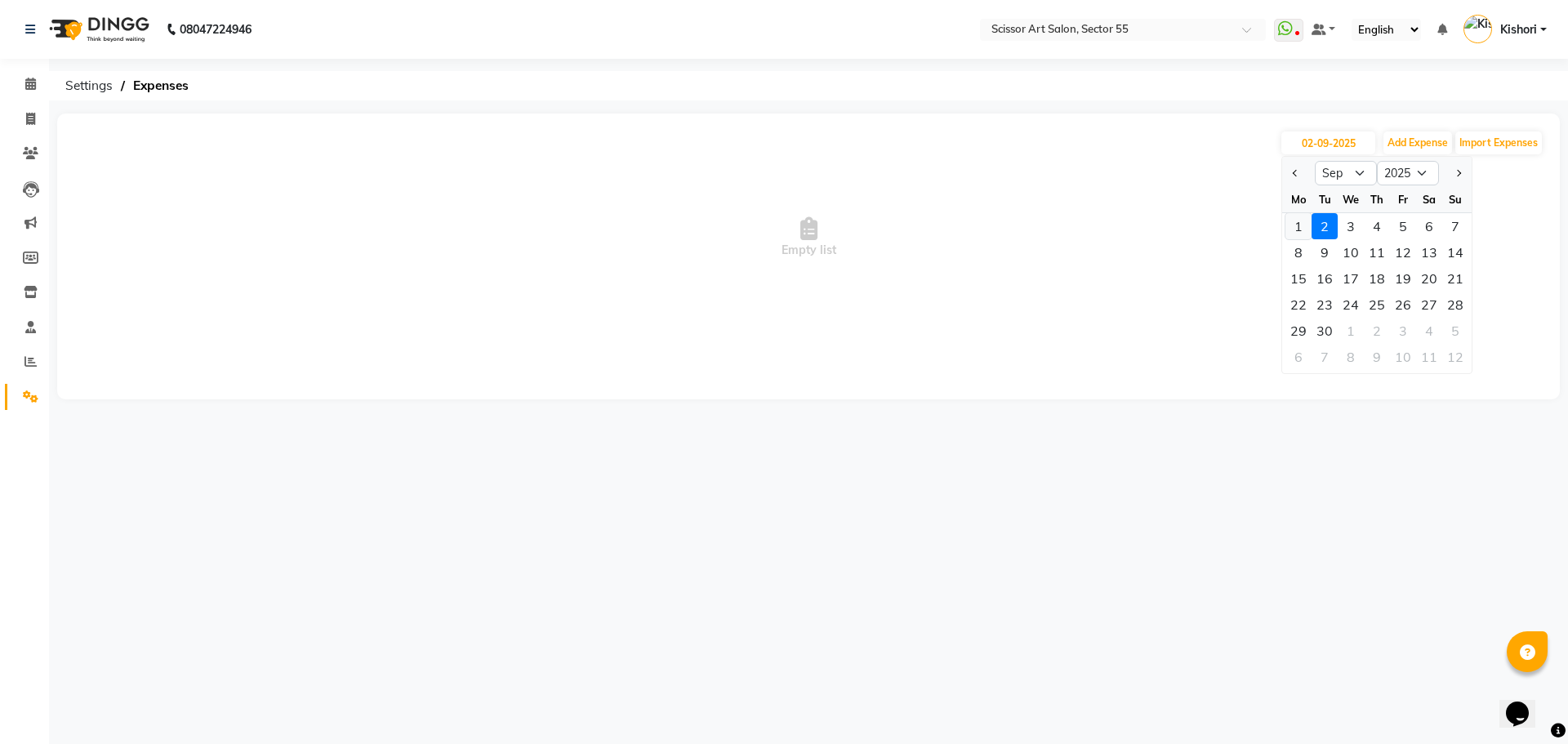
click at [1298, 229] on div "1" at bounding box center [1298, 226] width 27 height 27
type input "01-09-2025"
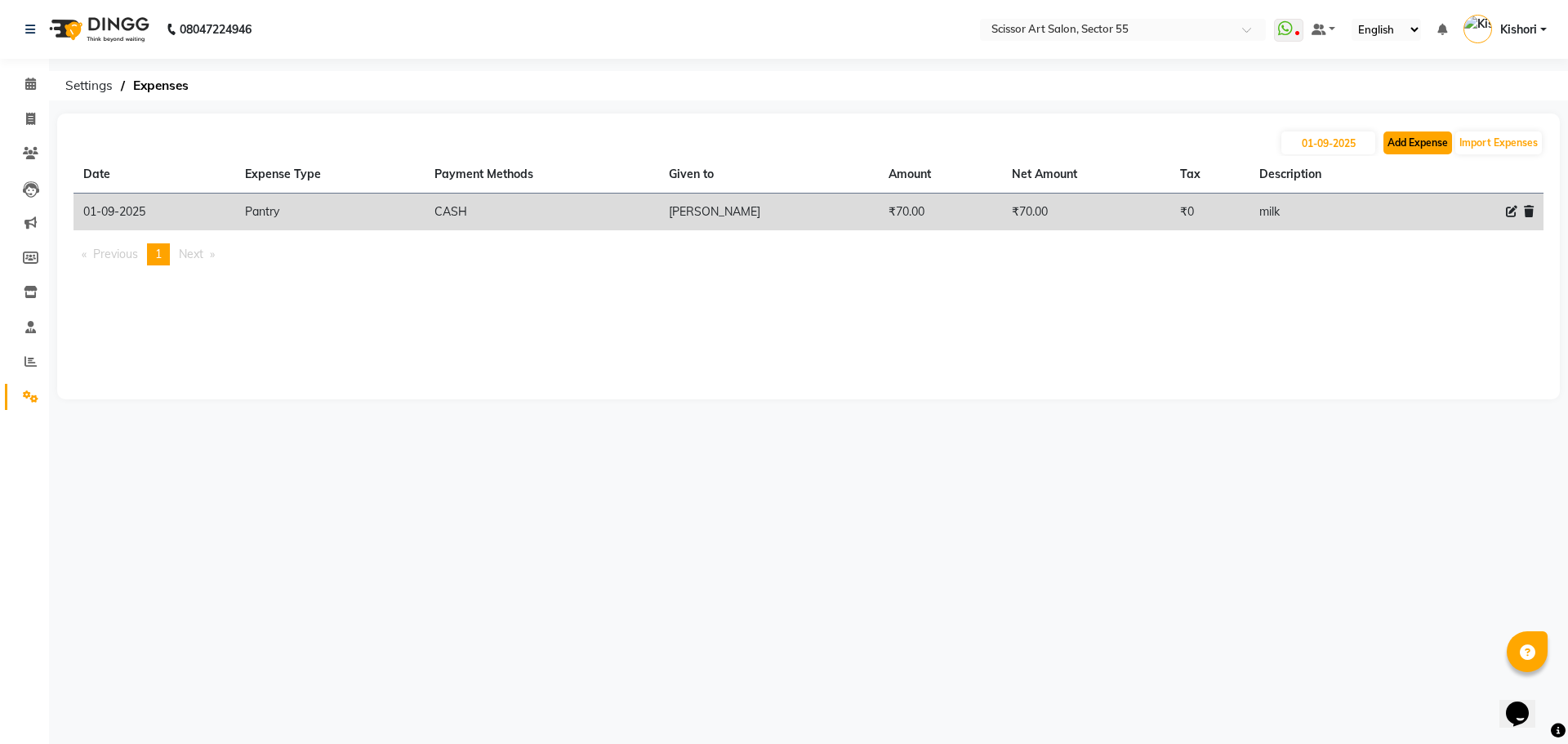
click at [1397, 145] on button "Add Expense" at bounding box center [1417, 143] width 68 height 23
select select "1"
select select "3597"
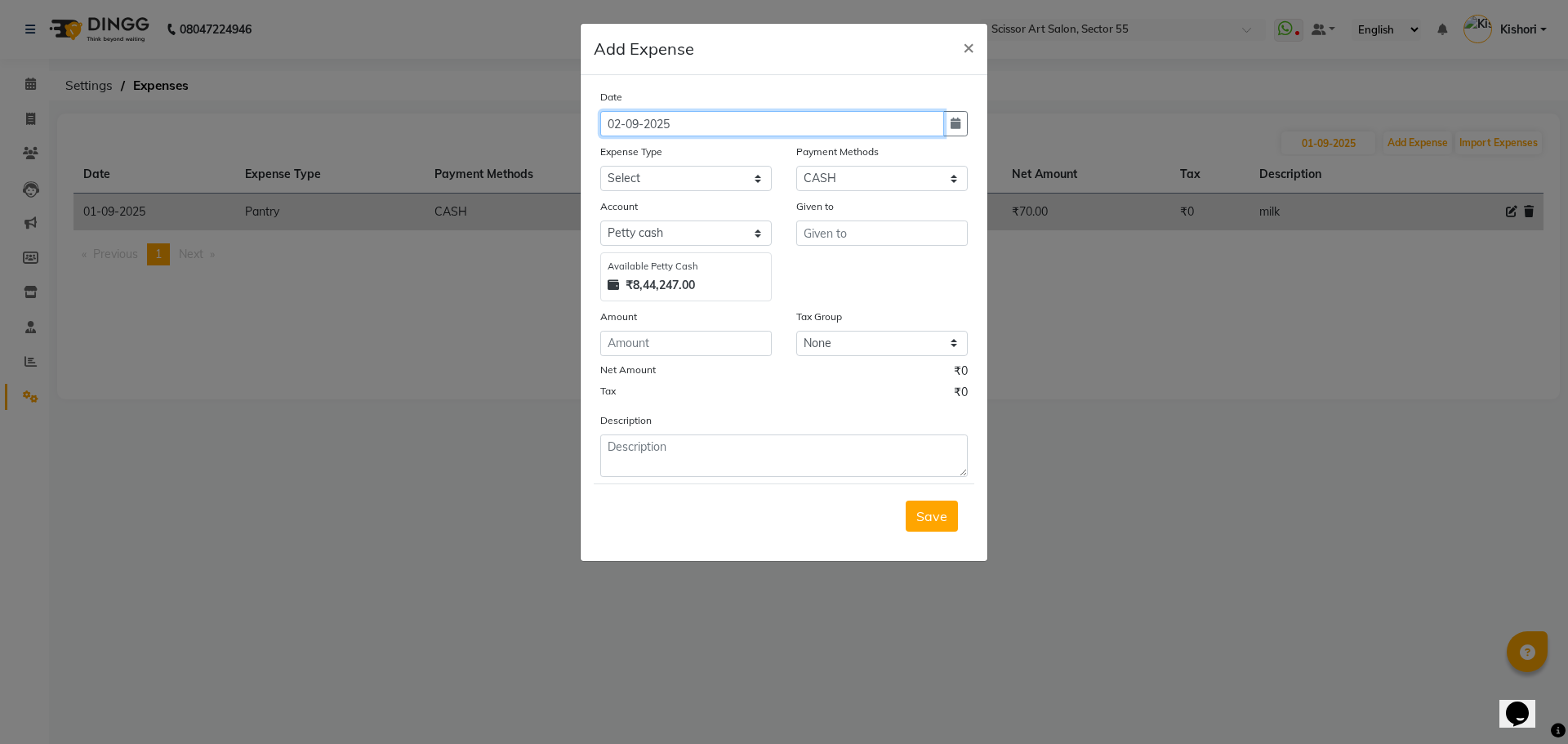
click at [689, 123] on input "02-09-2025" at bounding box center [772, 124] width 344 height 26
click at [624, 127] on input "02-09-2025" at bounding box center [772, 124] width 344 height 26
click at [624, 124] on input "02-09-2025" at bounding box center [772, 124] width 344 height 26
click at [951, 118] on icon "button" at bounding box center [955, 122] width 9 height 11
select select "9"
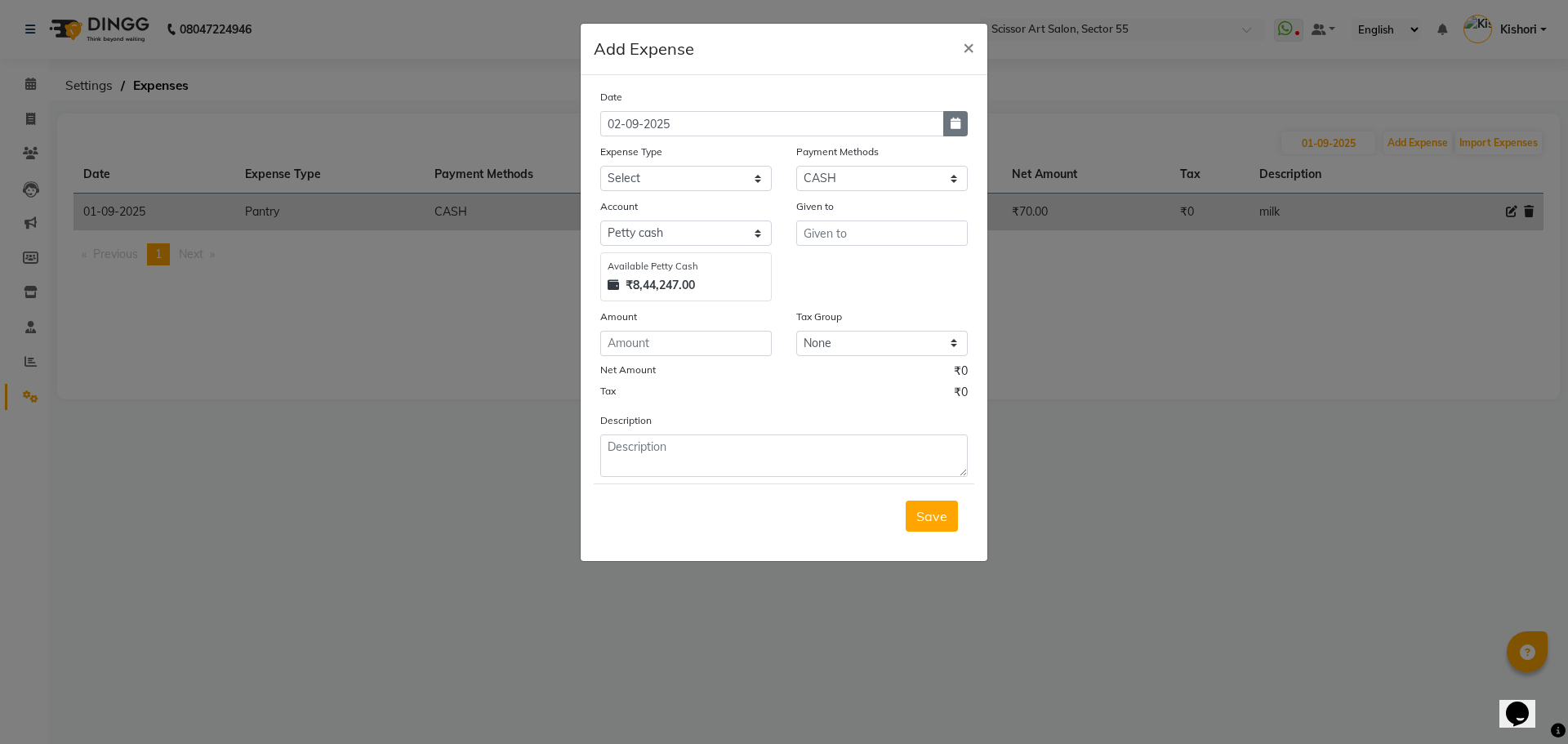
select select "2025"
click at [618, 213] on div "1" at bounding box center [617, 208] width 27 height 27
type input "01-09-2025"
click at [645, 171] on select "Select Advance Salary Bank charges Car maintenance Cash transfer to bank Cash t…" at bounding box center [686, 179] width 171 height 26
click at [601, 166] on select "Select Advance Salary Bank charges Car maintenance Cash transfer to bank Cash t…" at bounding box center [686, 179] width 171 height 26
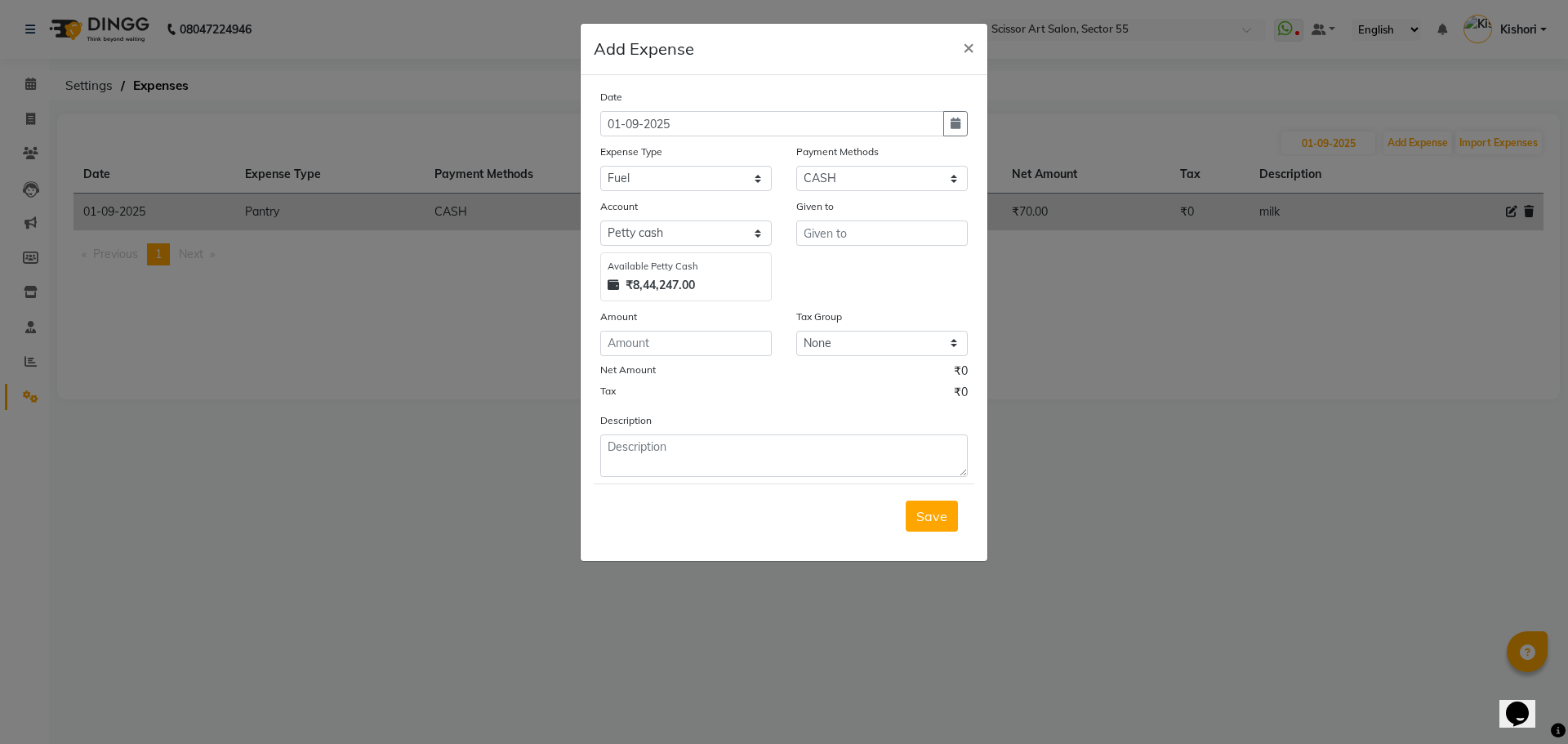
click at [711, 365] on div "Net Amount ₹0" at bounding box center [784, 373] width 368 height 21
click at [737, 225] on select "Select [PERSON_NAME] cash" at bounding box center [686, 233] width 171 height 26
click at [775, 227] on div "Account Select [PERSON_NAME] cash Available [PERSON_NAME] Cash ₹8,44,247.00" at bounding box center [685, 249] width 196 height 103
click at [758, 232] on select "Select [PERSON_NAME] cash" at bounding box center [686, 233] width 171 height 26
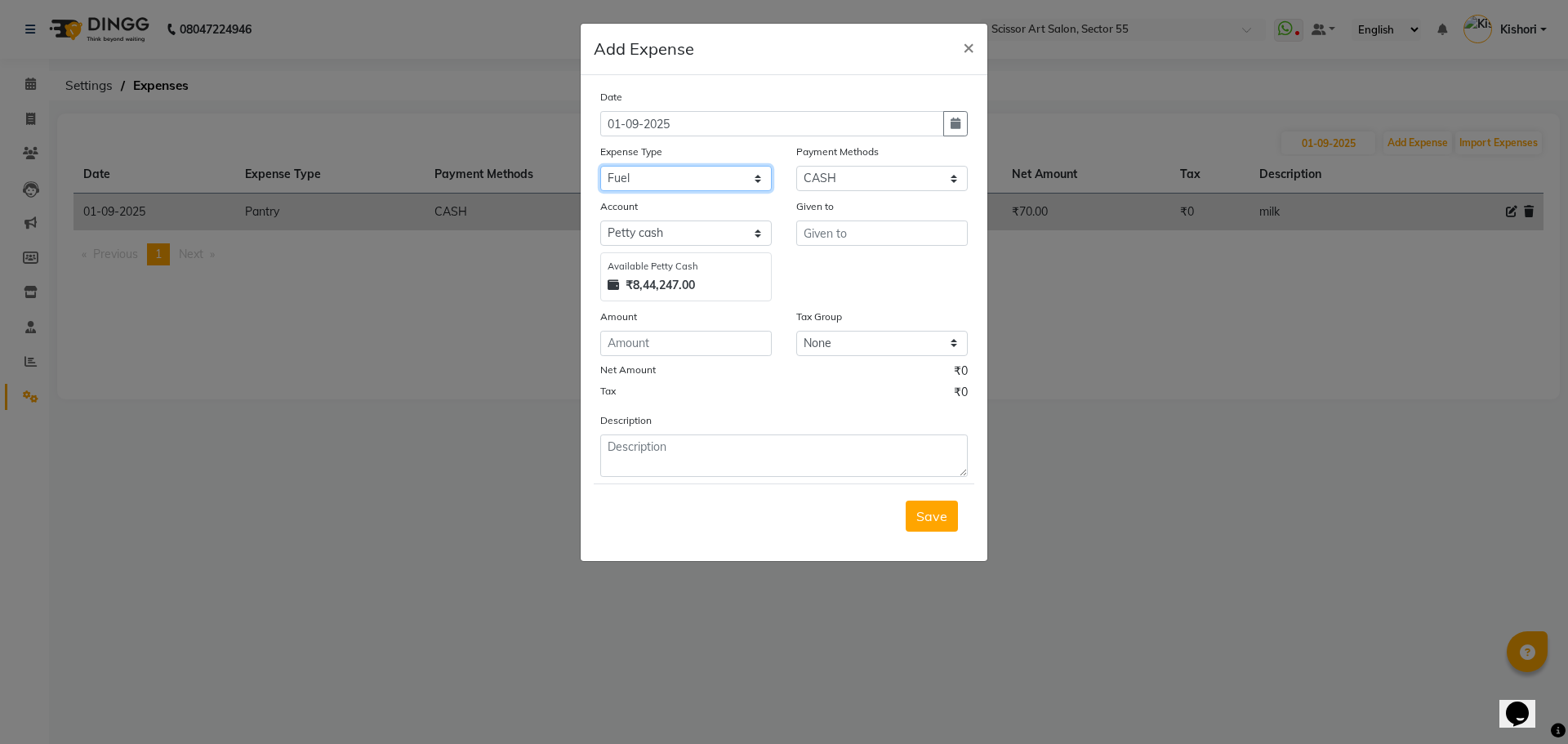
click at [760, 179] on select "Select Advance Salary Bank charges Car maintenance Cash transfer to bank Cash t…" at bounding box center [686, 179] width 171 height 26
select select "22475"
click at [601, 166] on select "Select Advance Salary Bank charges Car maintenance Cash transfer to bank Cash t…" at bounding box center [686, 179] width 171 height 26
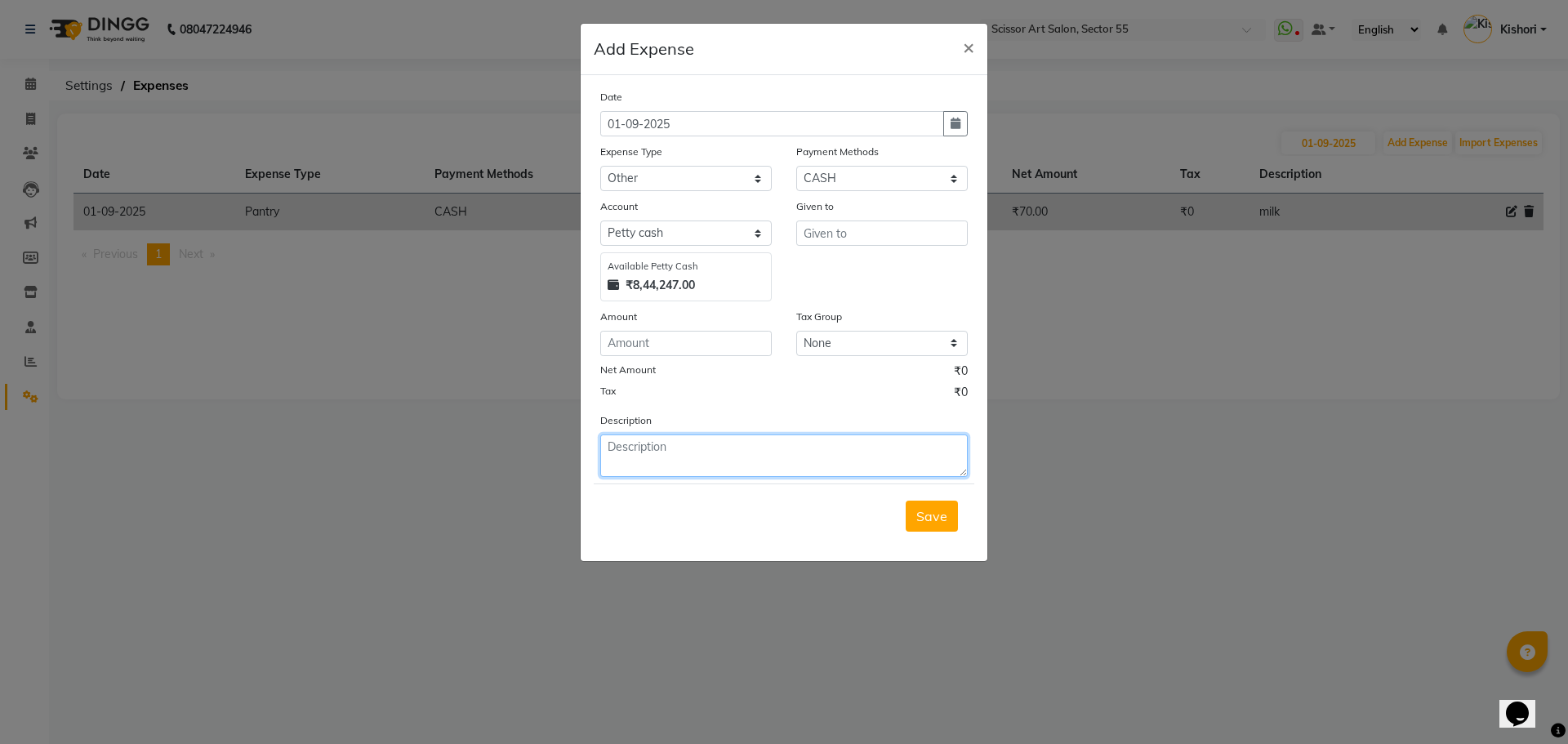
click at [710, 436] on textarea at bounding box center [784, 456] width 368 height 43
click at [721, 333] on input "number" at bounding box center [686, 344] width 171 height 26
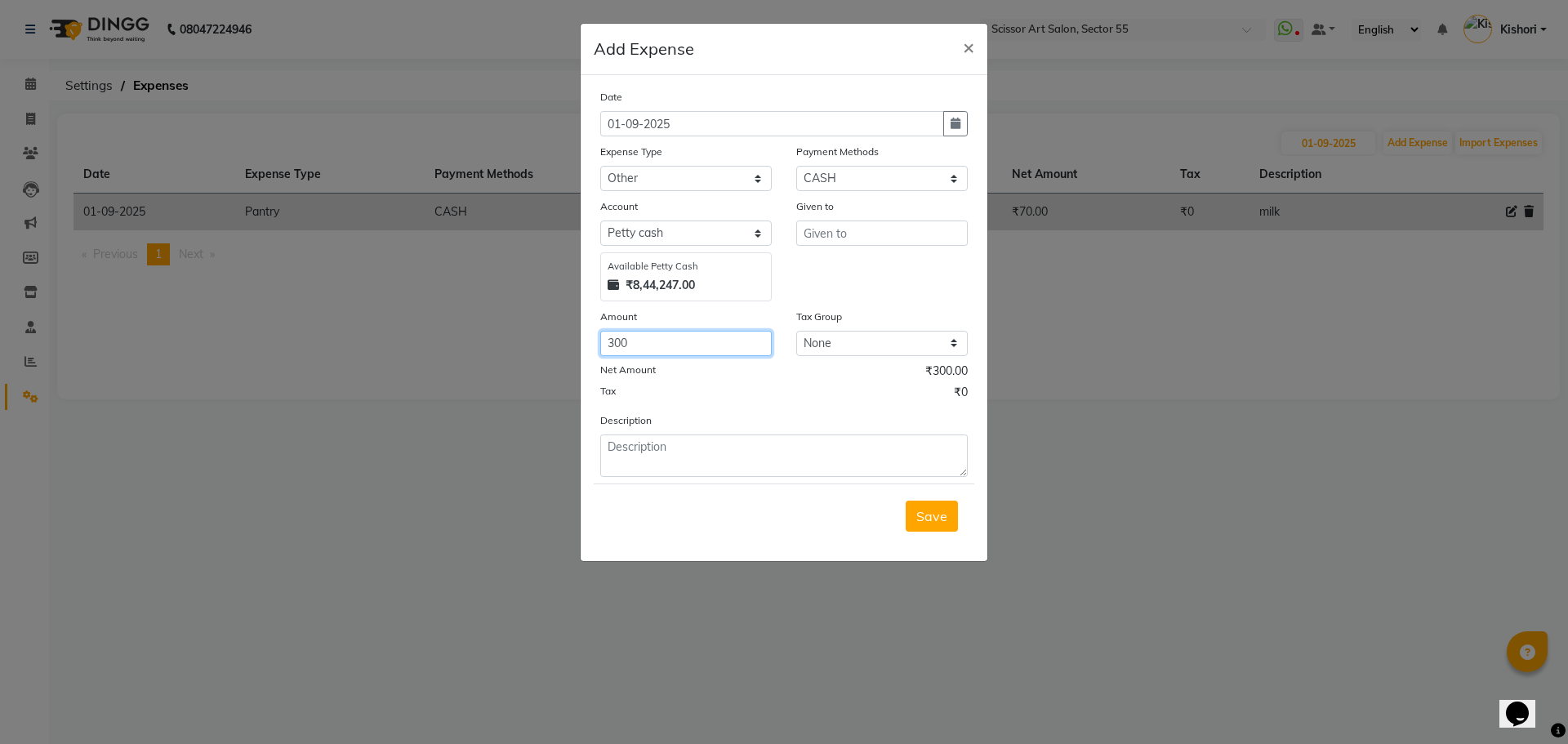
type input "300"
click at [666, 463] on textarea at bounding box center [784, 456] width 368 height 43
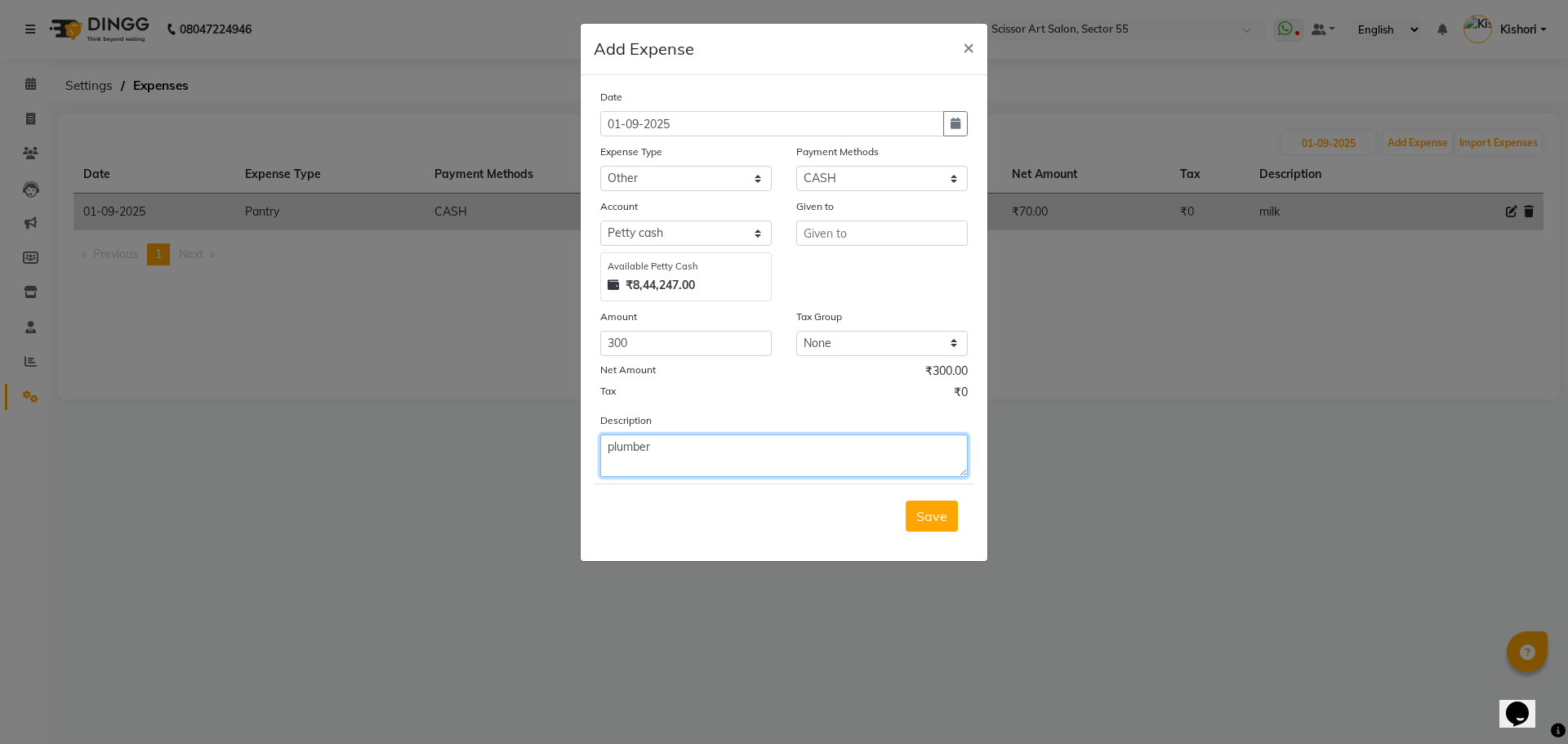
type textarea "plumber"
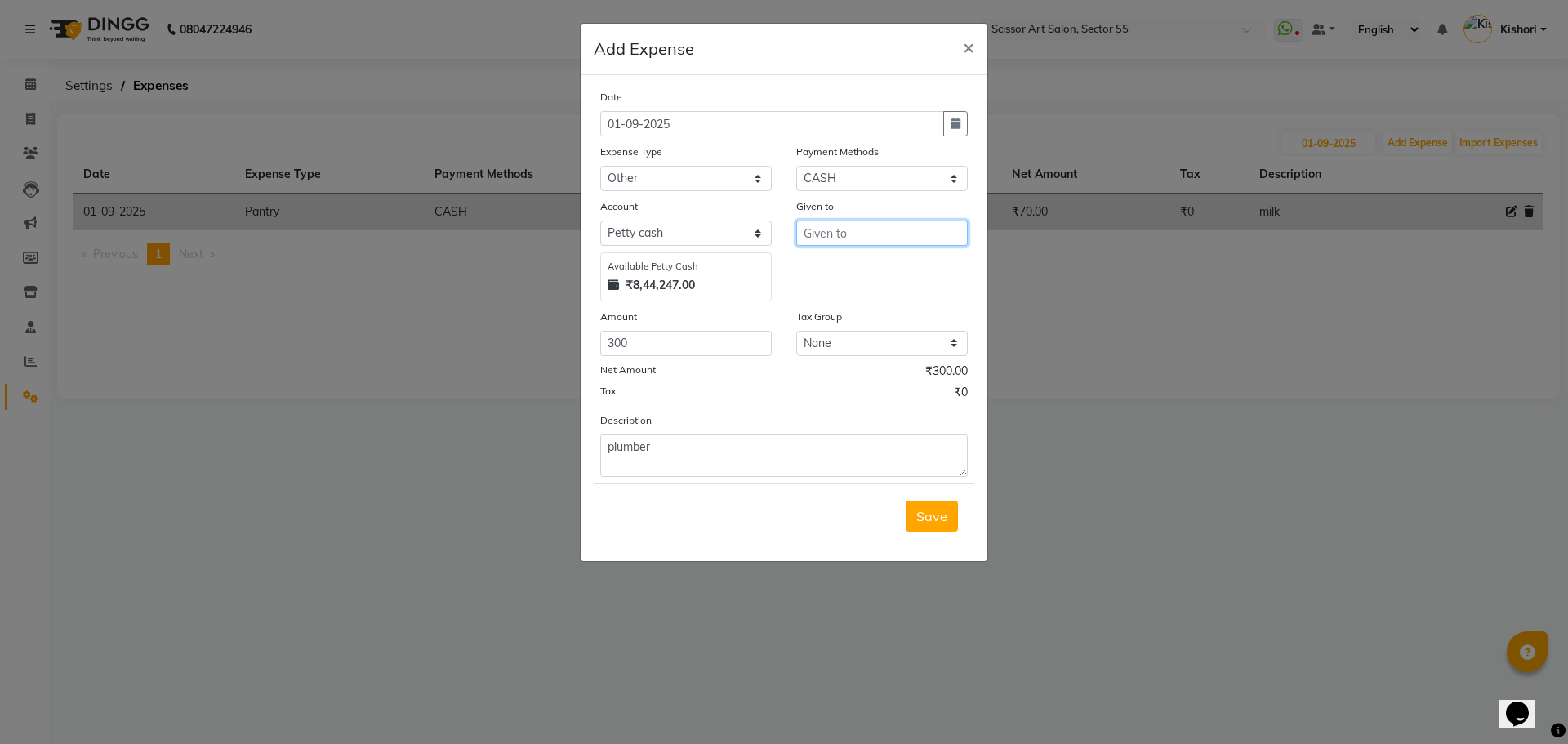
click at [892, 231] on input "text" at bounding box center [882, 233] width 171 height 26
type input "plumber"
click at [929, 521] on span "Save" at bounding box center [932, 516] width 31 height 16
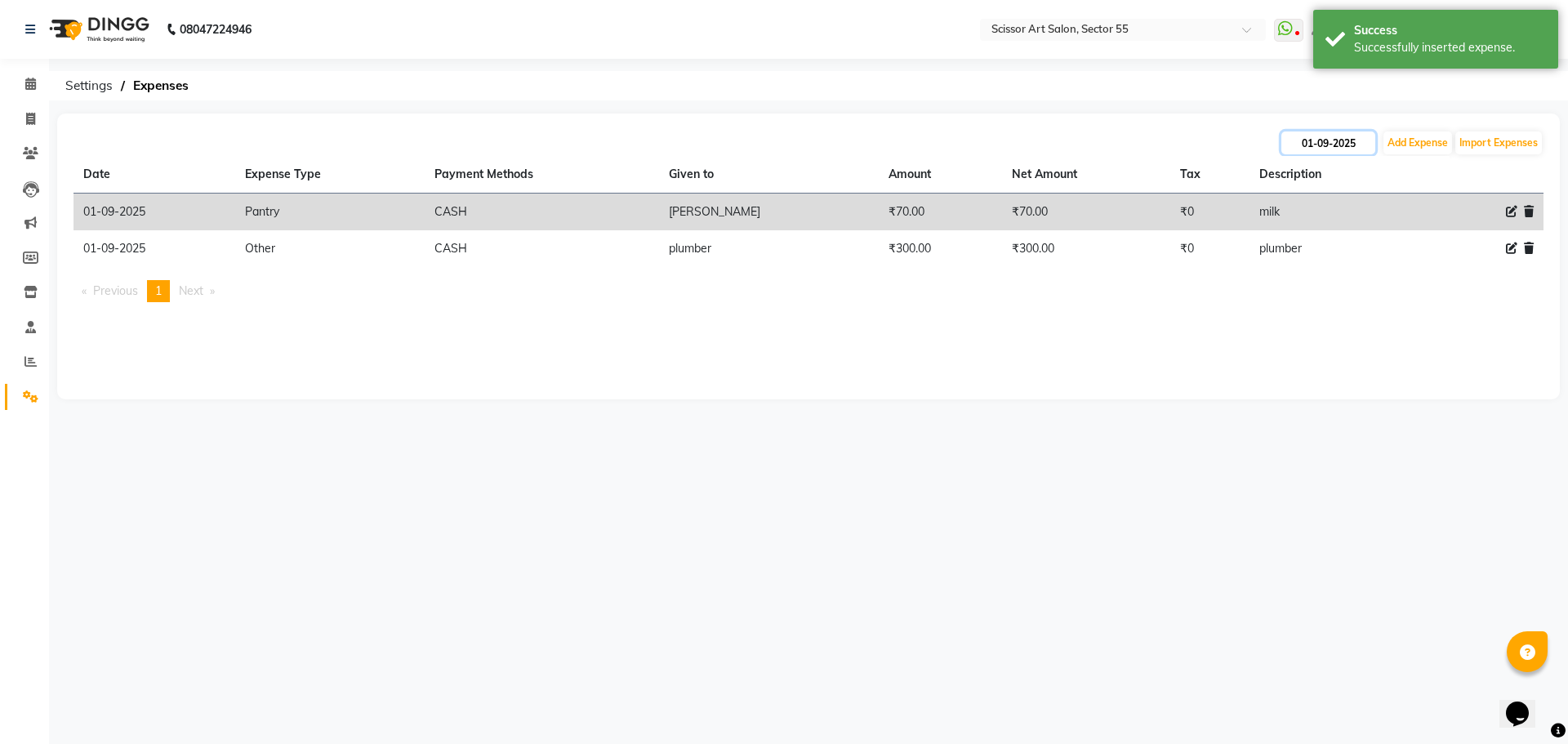
click at [1346, 136] on input "01-09-2025" at bounding box center [1328, 143] width 94 height 23
select select "9"
select select "2025"
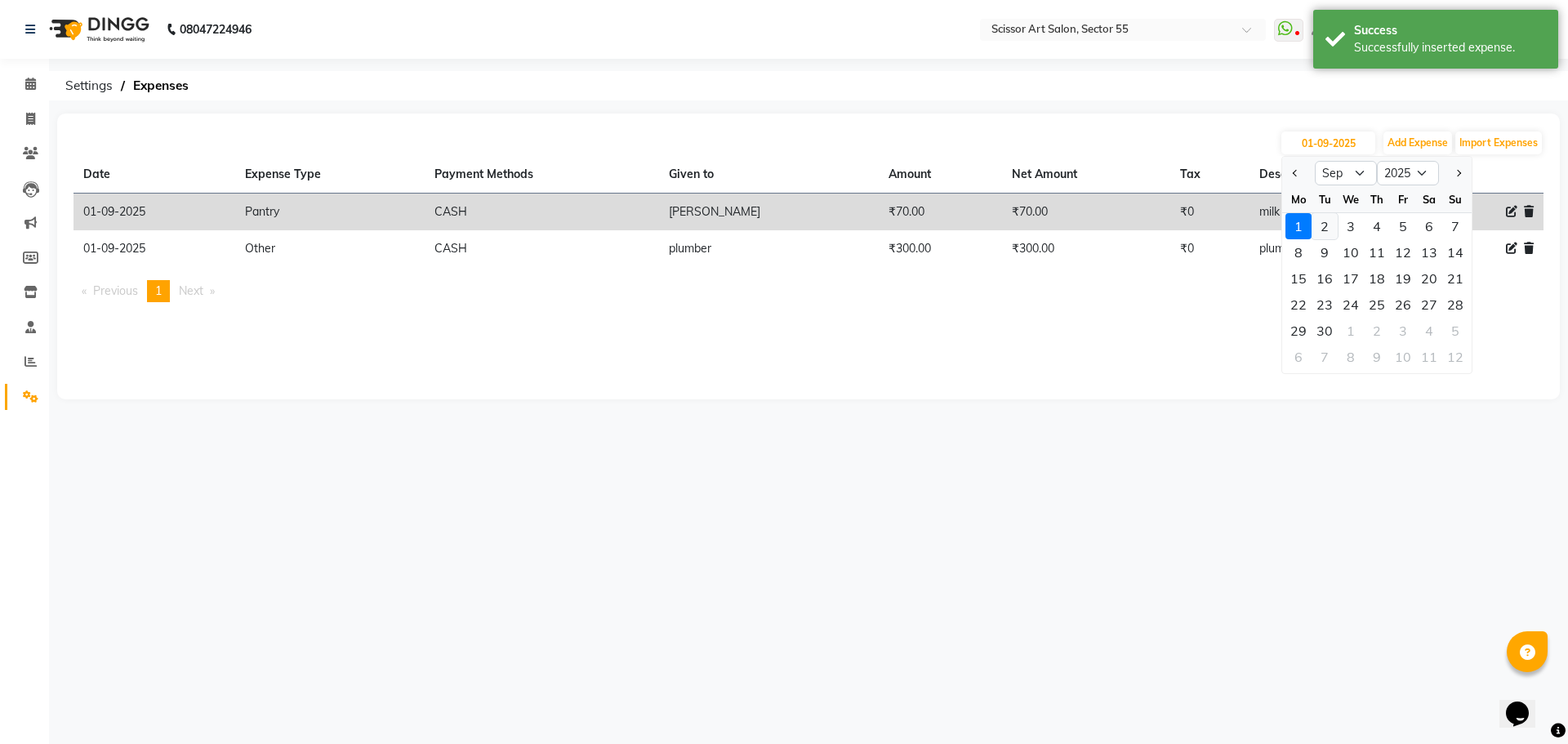
click at [1315, 229] on div "2" at bounding box center [1324, 226] width 27 height 27
type input "02-09-2025"
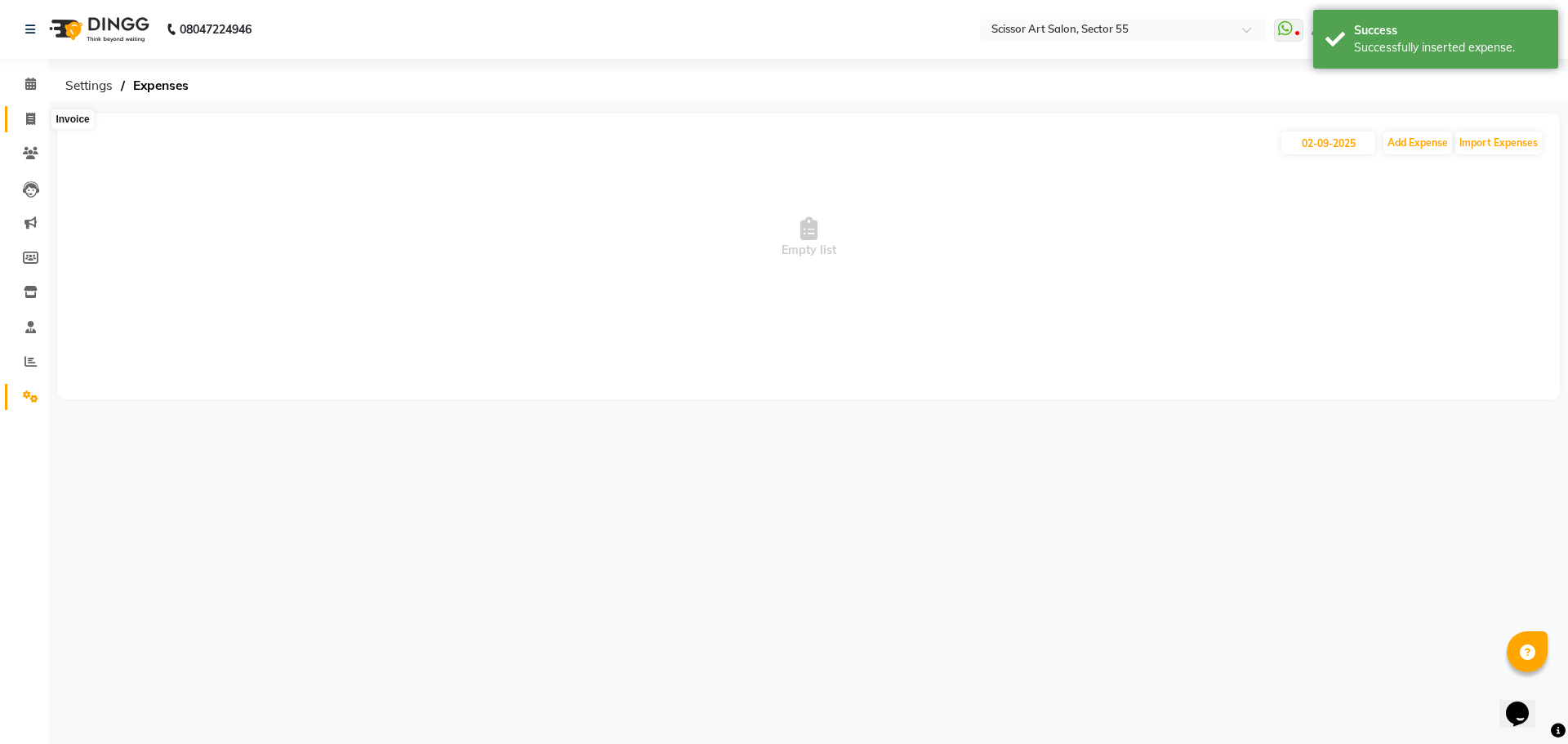
click at [22, 118] on span at bounding box center [30, 120] width 28 height 19
select select "service"
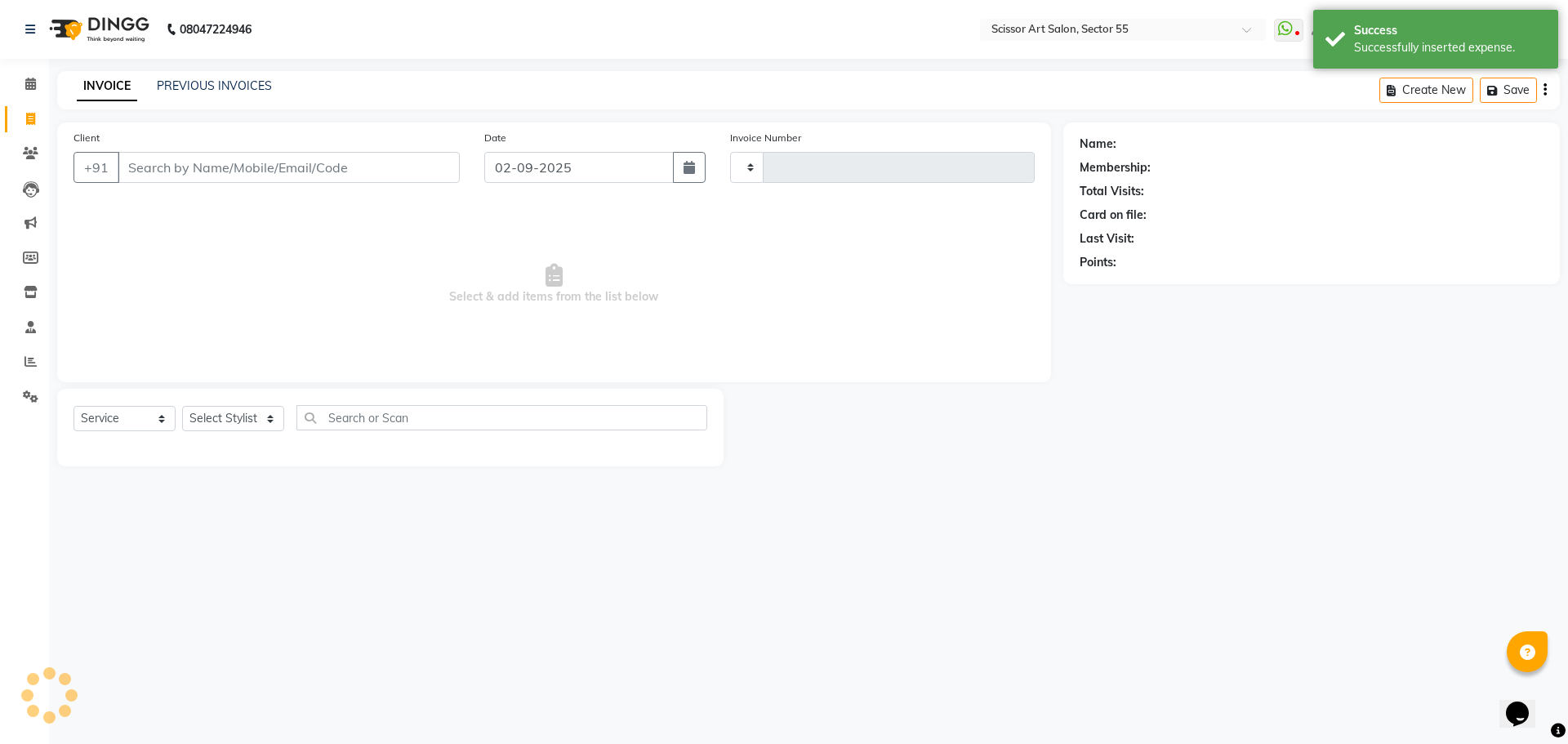
type input "1267"
select select "4753"
